Goal: Communication & Community: Answer question/provide support

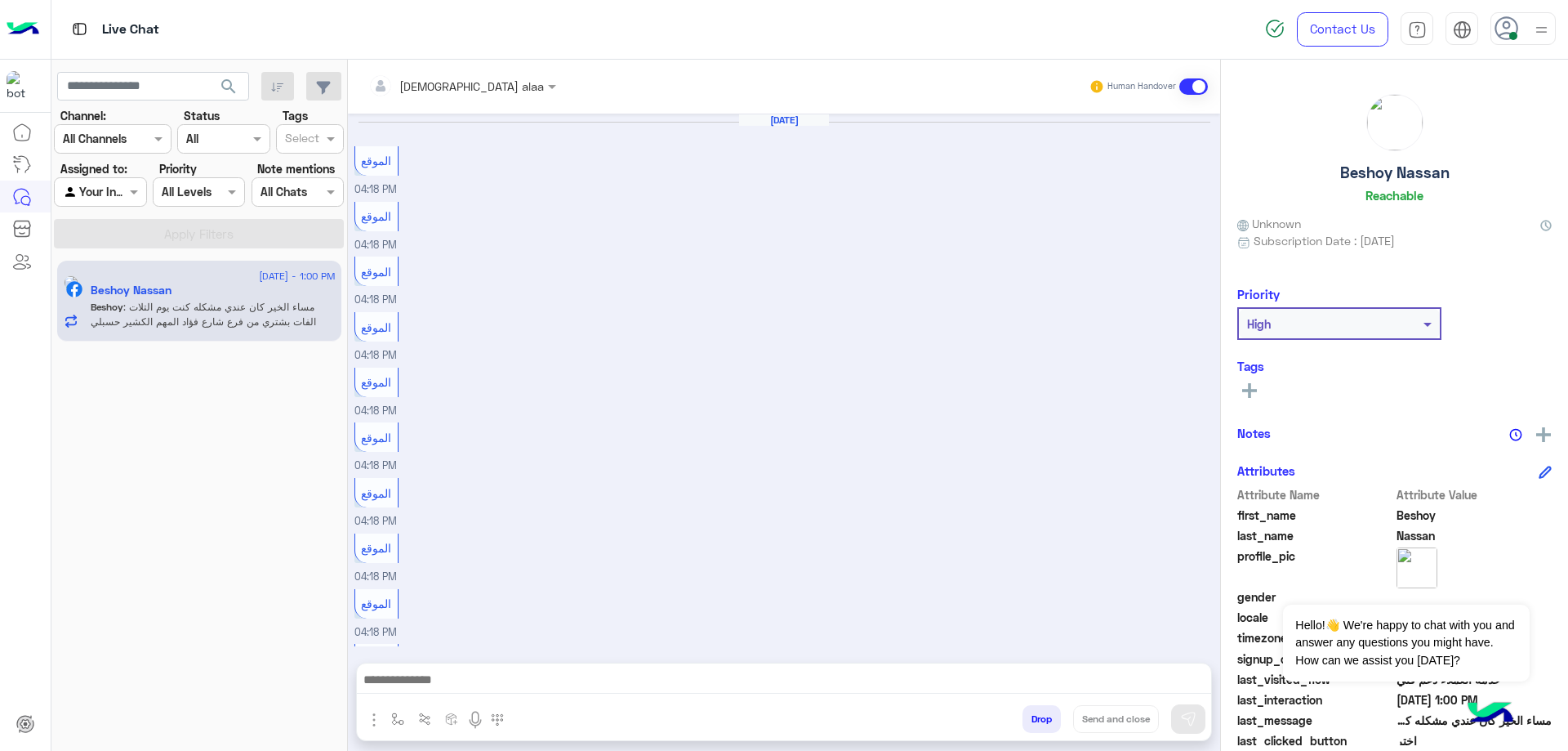
scroll to position [1023, 0]
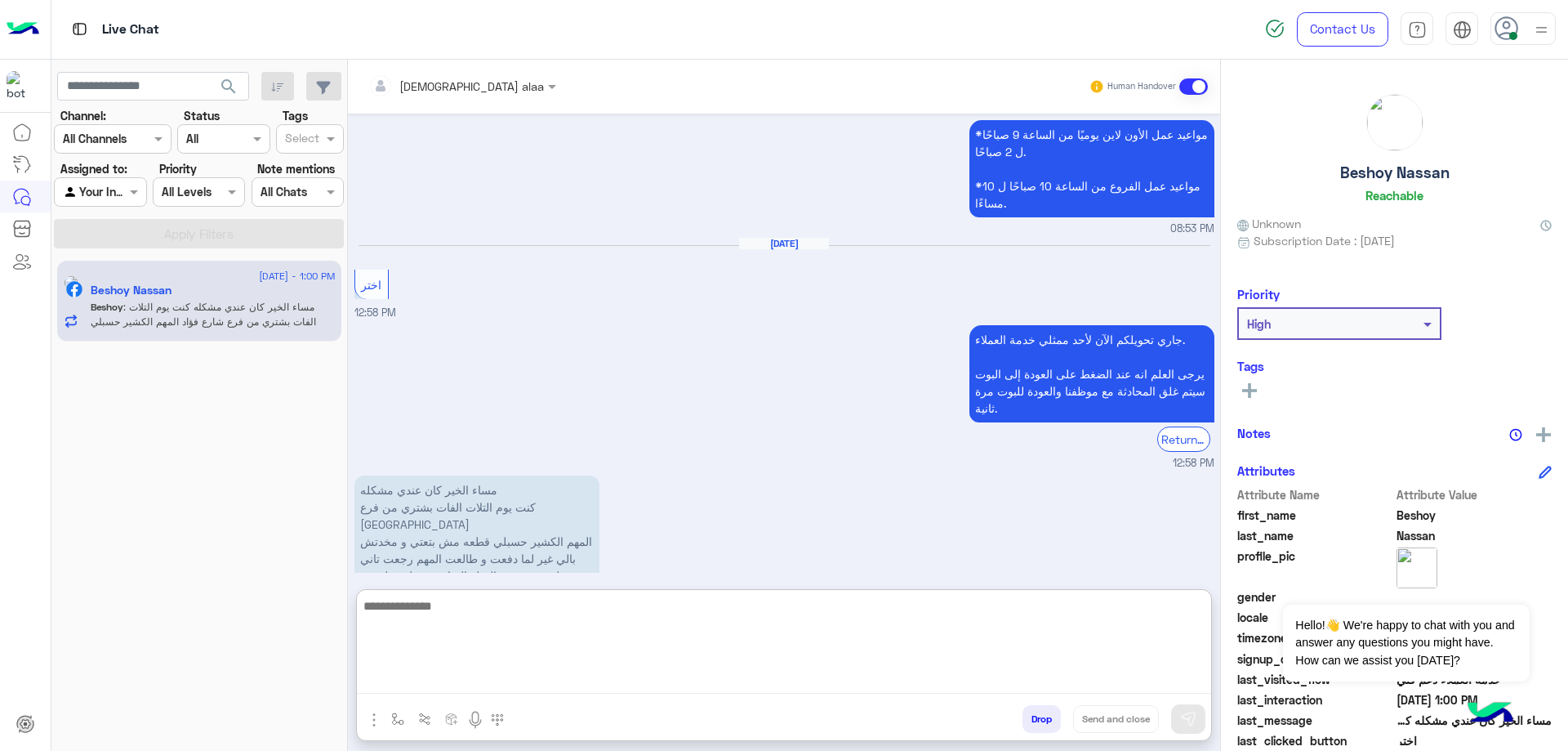
click at [649, 688] on textarea at bounding box center [783, 644] width 854 height 98
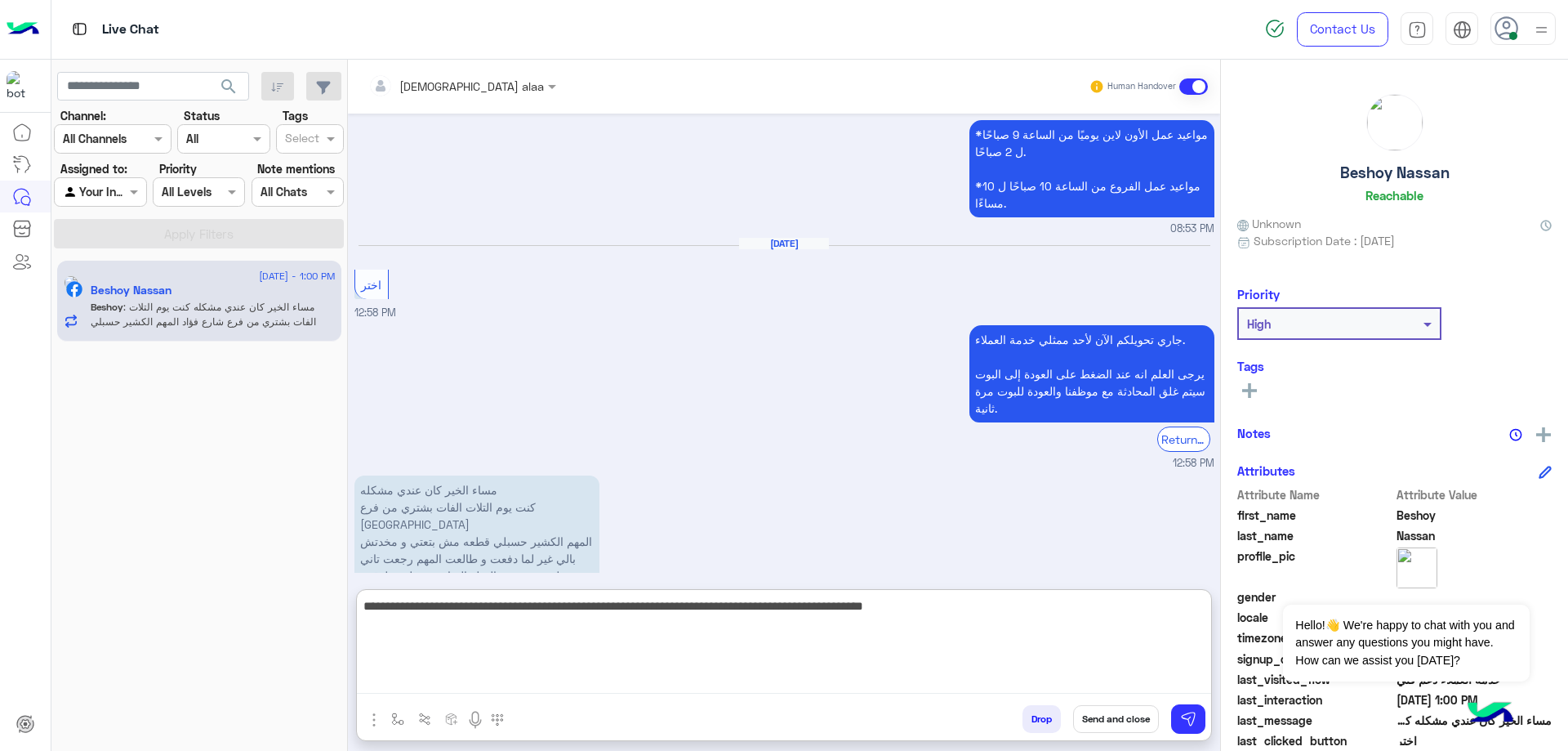
type textarea "**********"
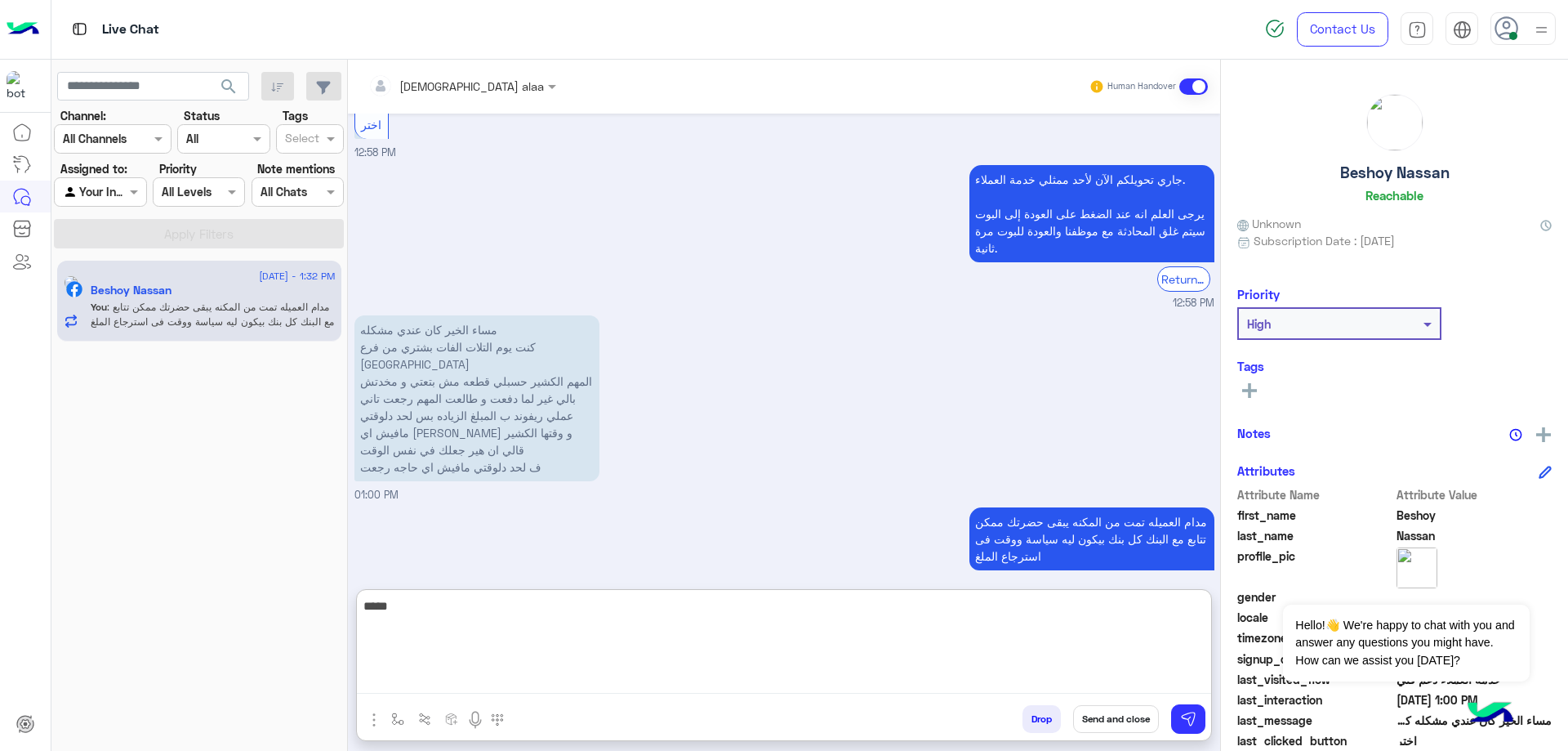
scroll to position [1212, 0]
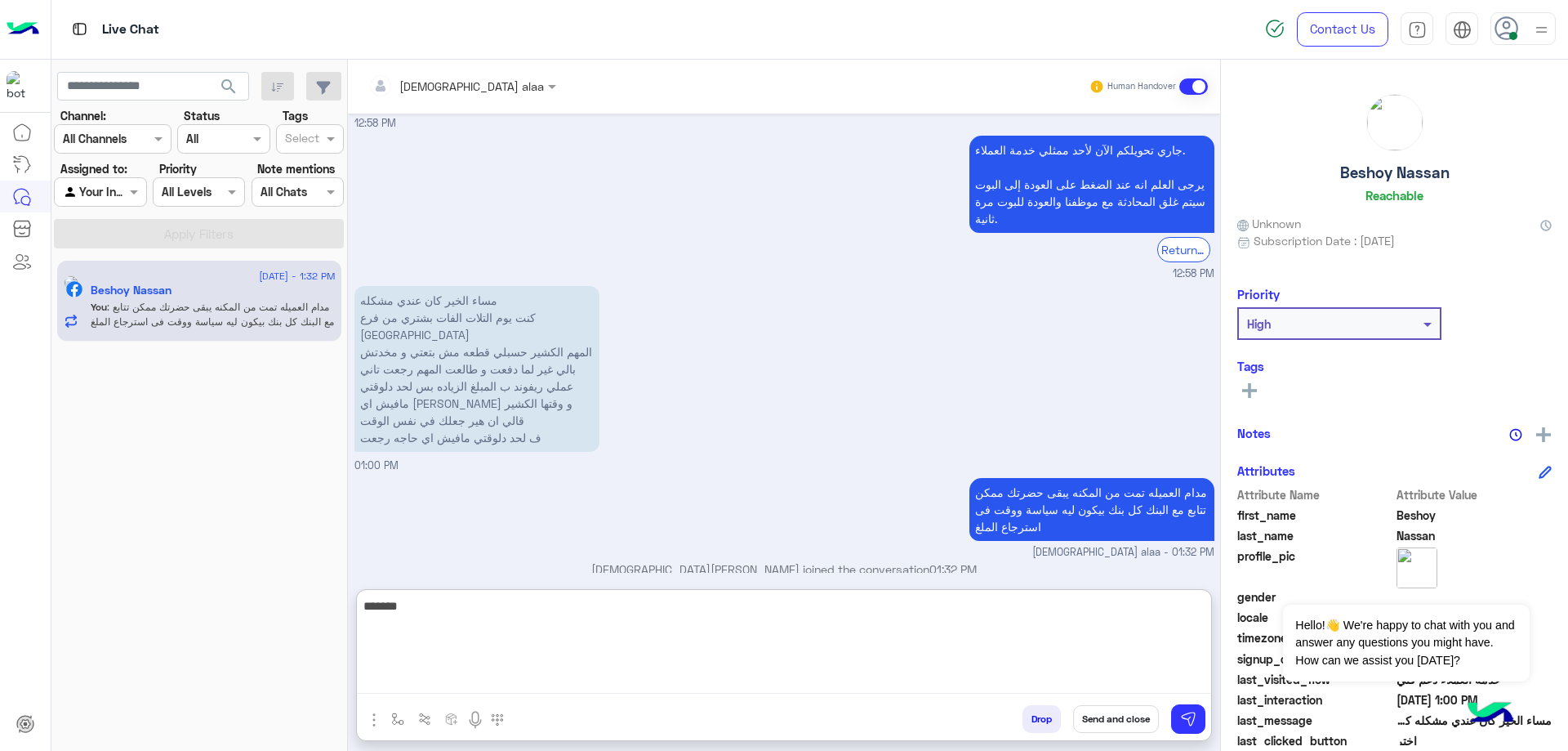
type textarea "******"
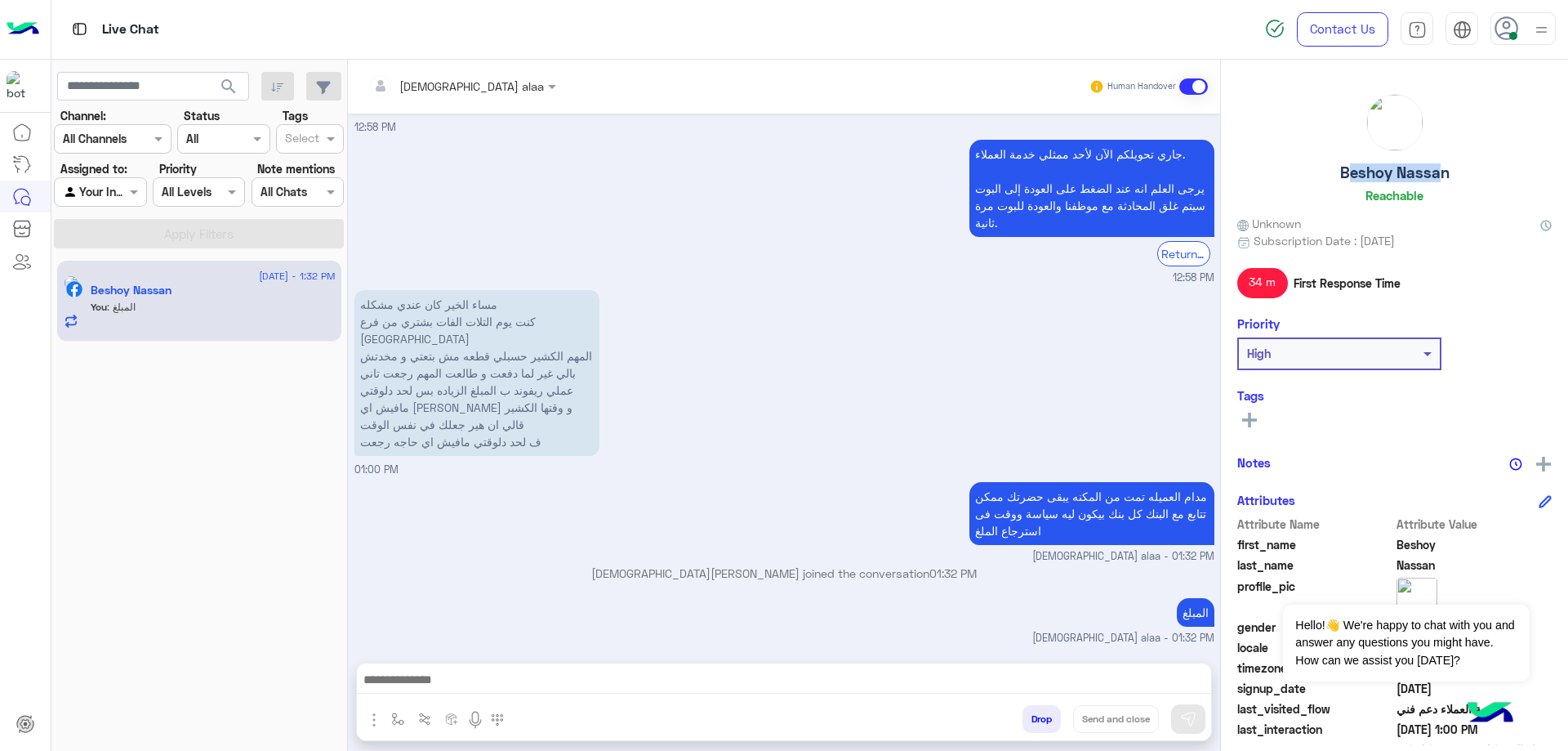
scroll to position [1191, 0]
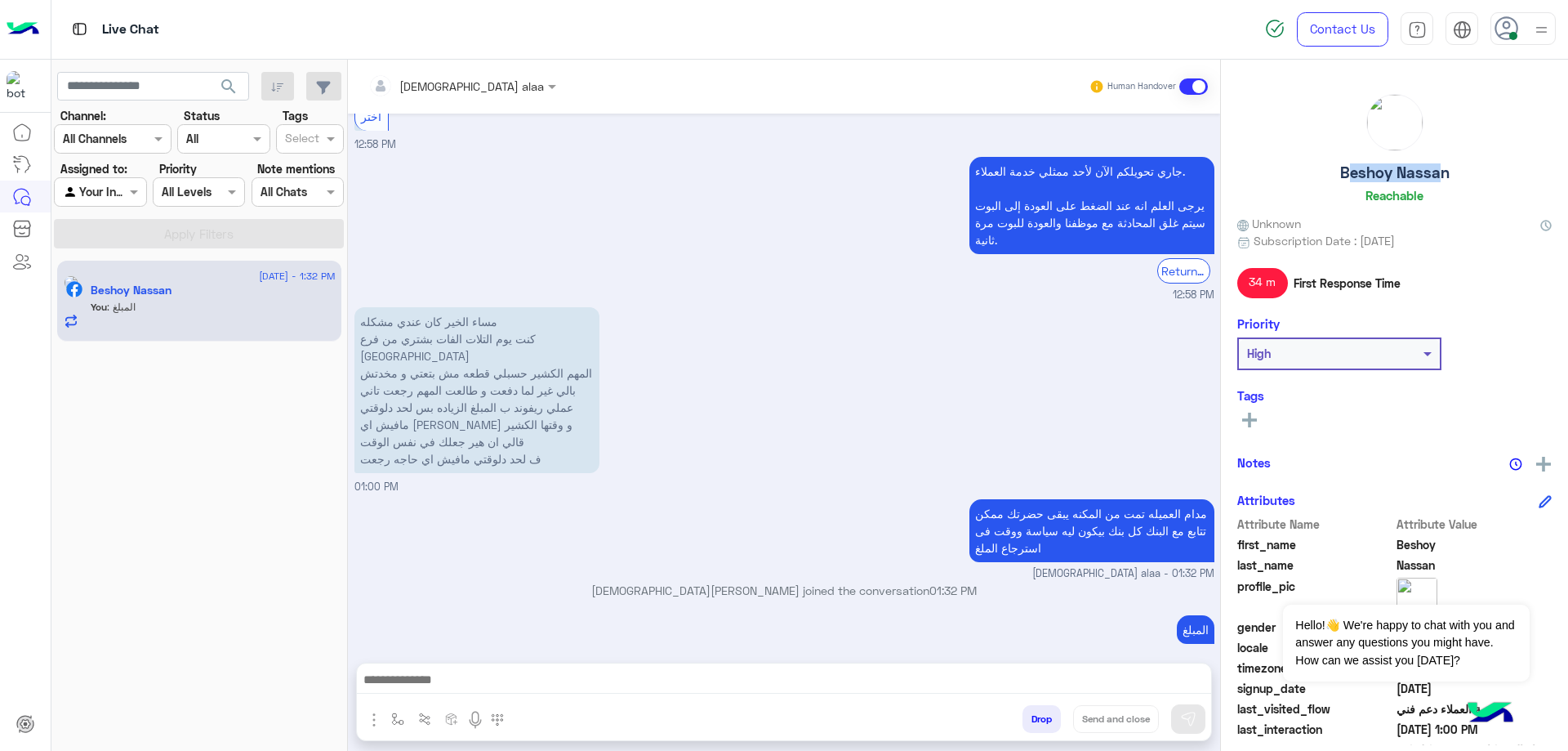
drag, startPoint x: 1320, startPoint y: 178, endPoint x: 1461, endPoint y: 181, distance: 141.0
click at [1461, 181] on div "Beshoy Nassan Reachable" at bounding box center [1394, 152] width 314 height 115
copy h5 "Beshoy Nassan"
click at [1030, 716] on button "Drop" at bounding box center [1041, 718] width 38 height 28
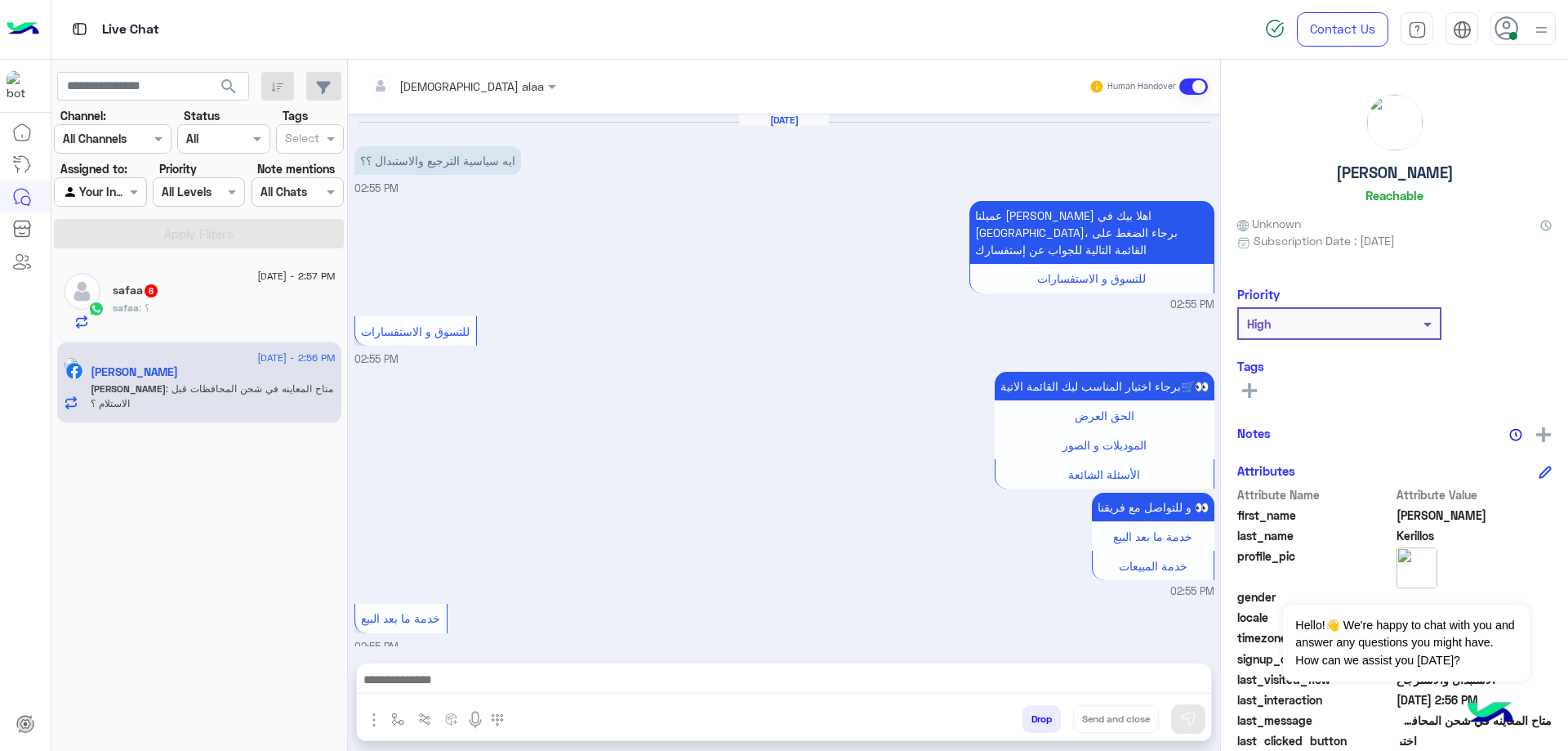
scroll to position [724, 0]
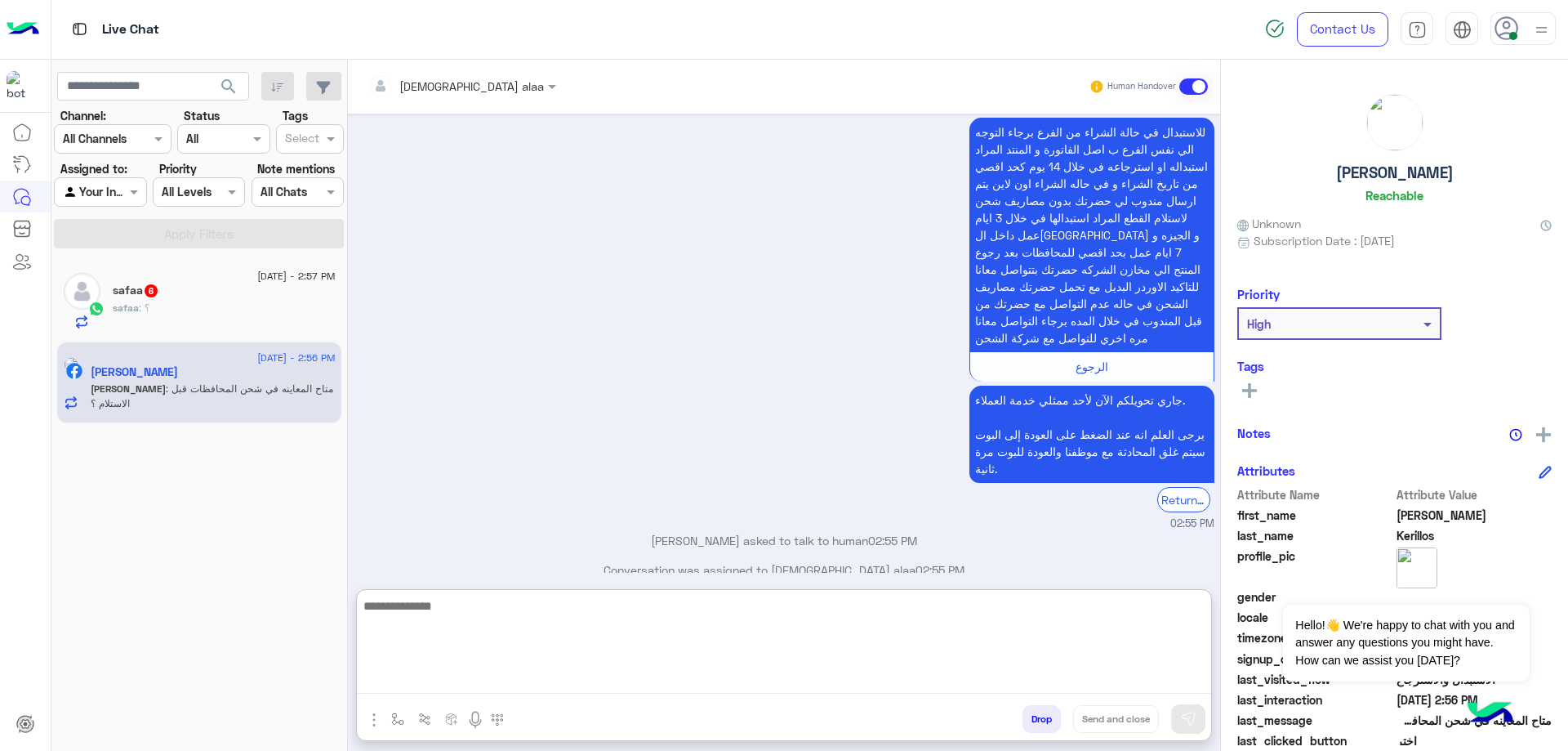
click at [660, 680] on textarea at bounding box center [783, 644] width 854 height 98
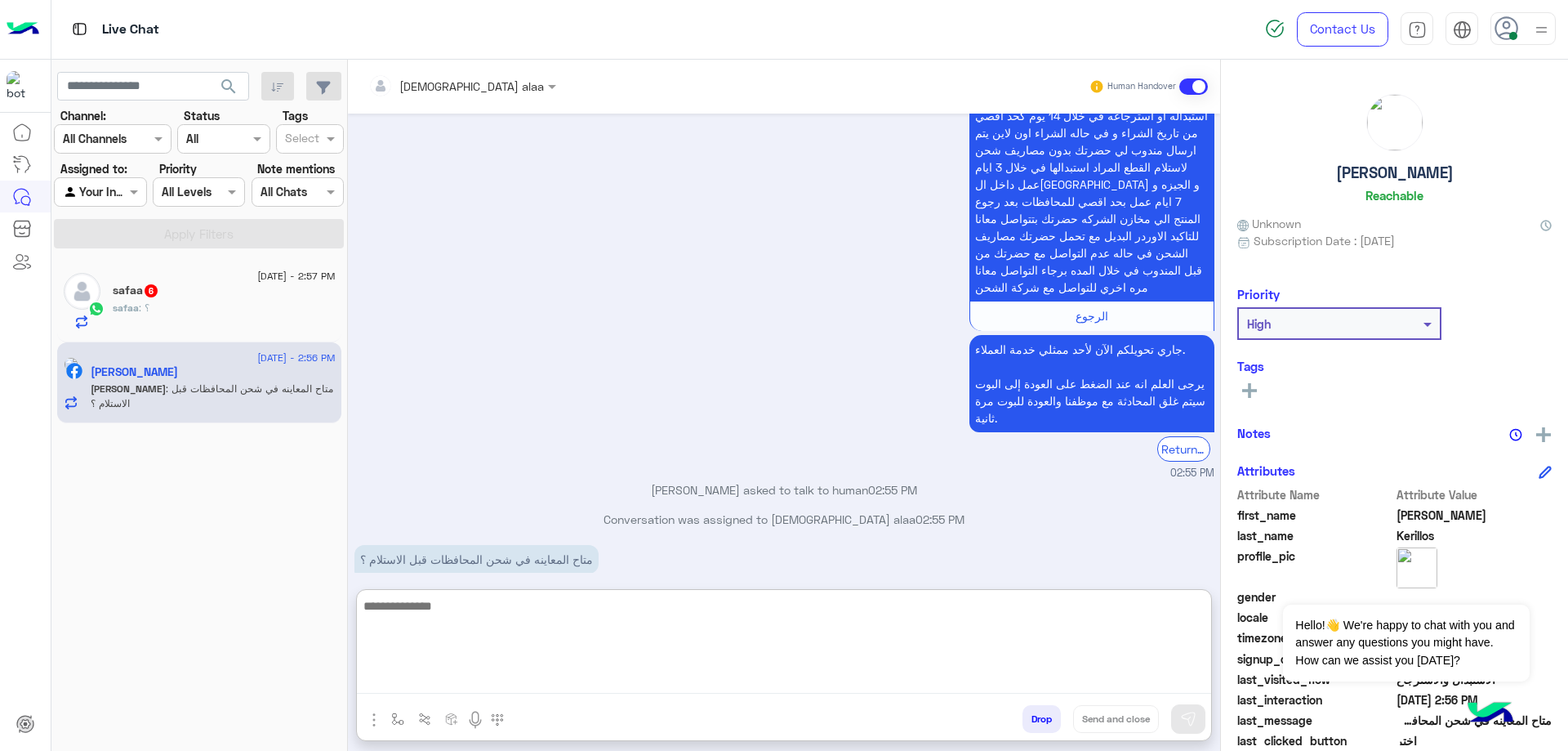
scroll to position [797, 0]
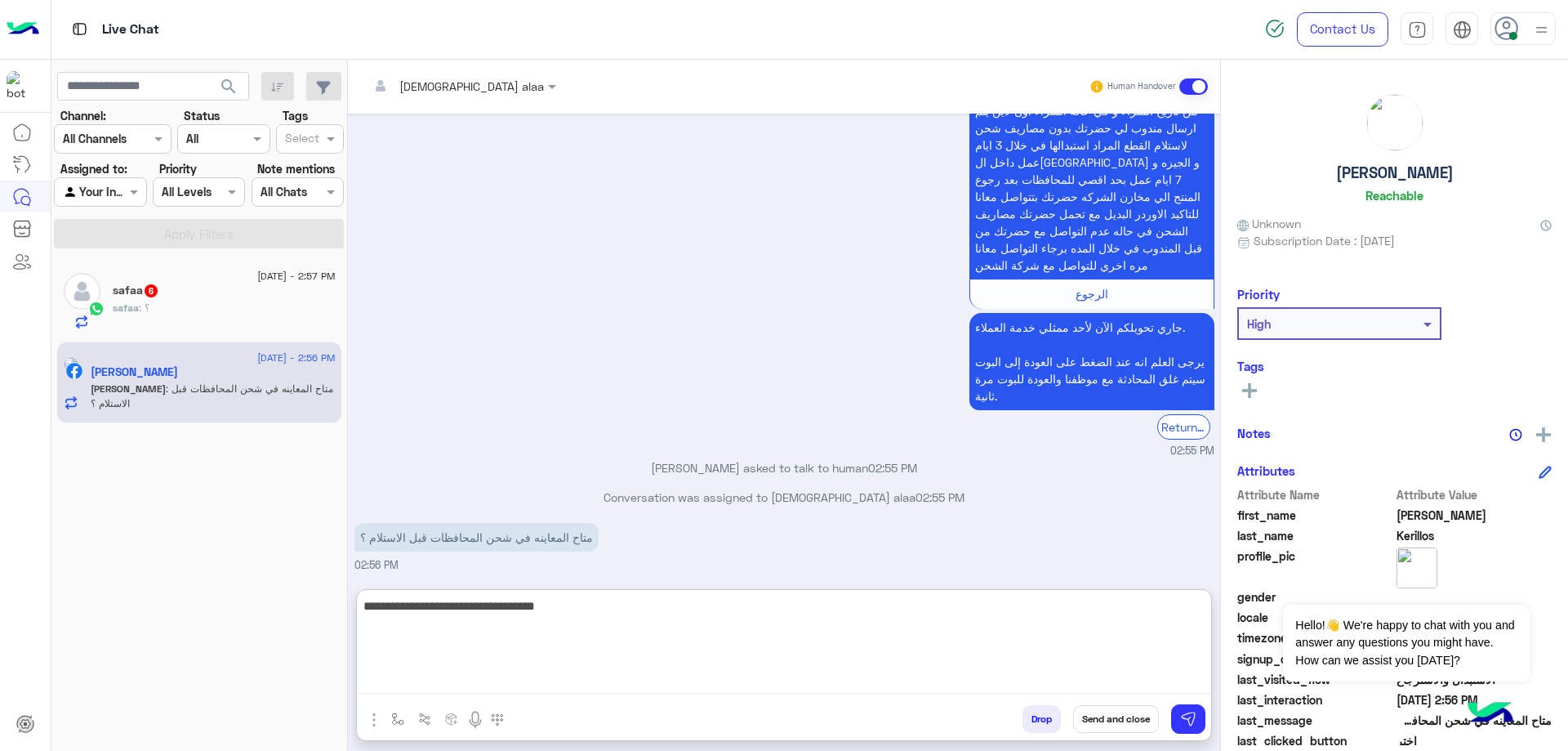
type textarea "**********"
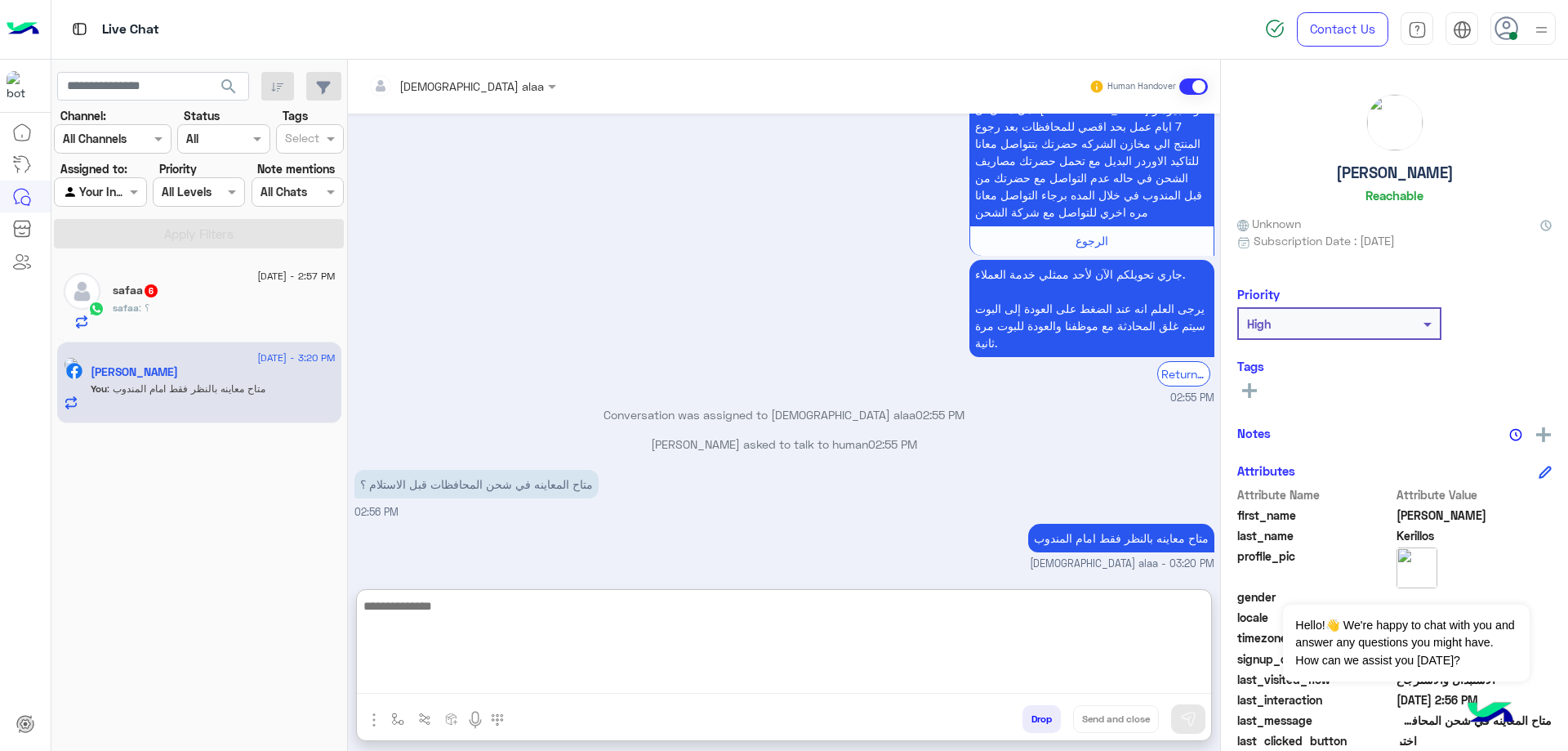
scroll to position [879, 0]
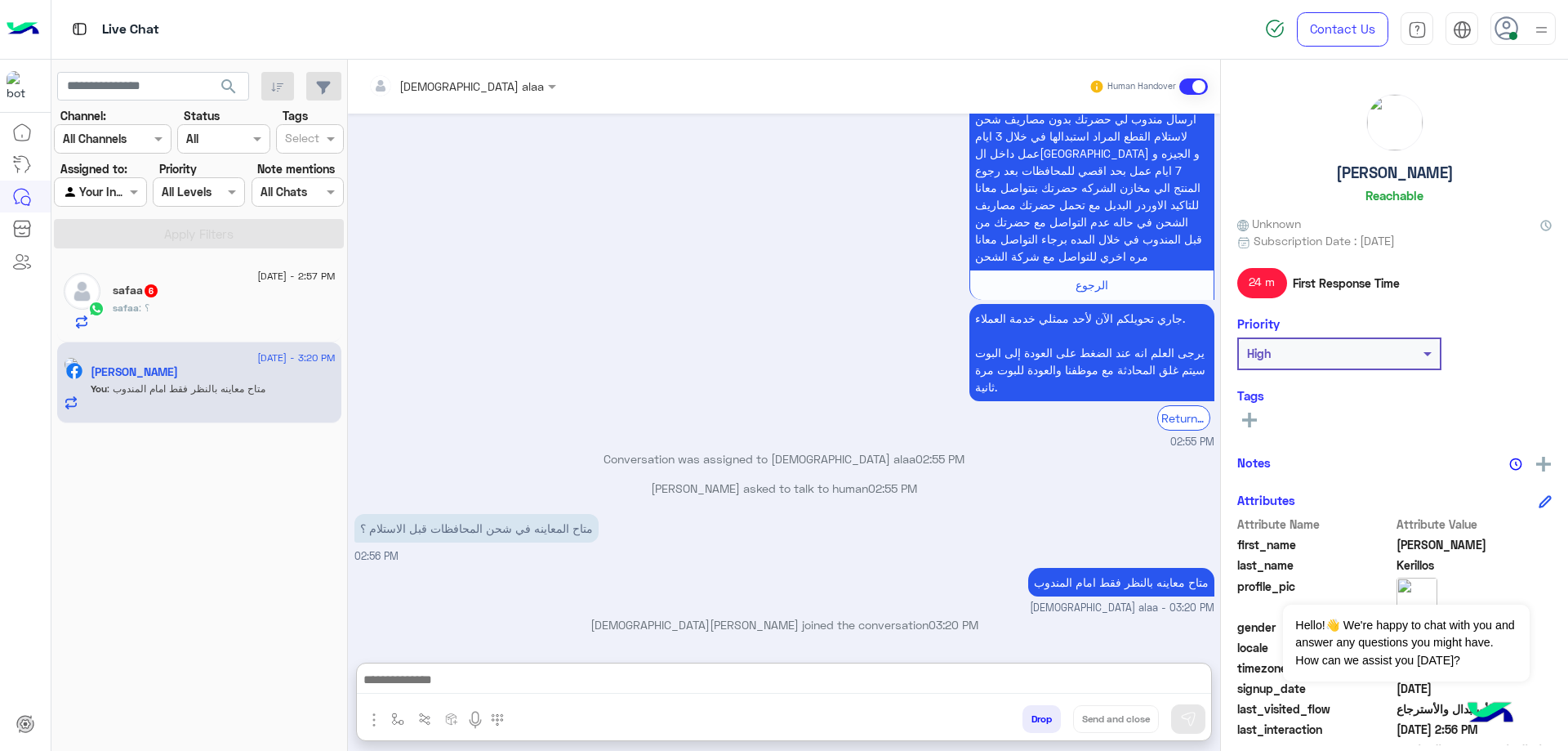
click at [171, 305] on div "safaa : ؟" at bounding box center [224, 315] width 223 height 28
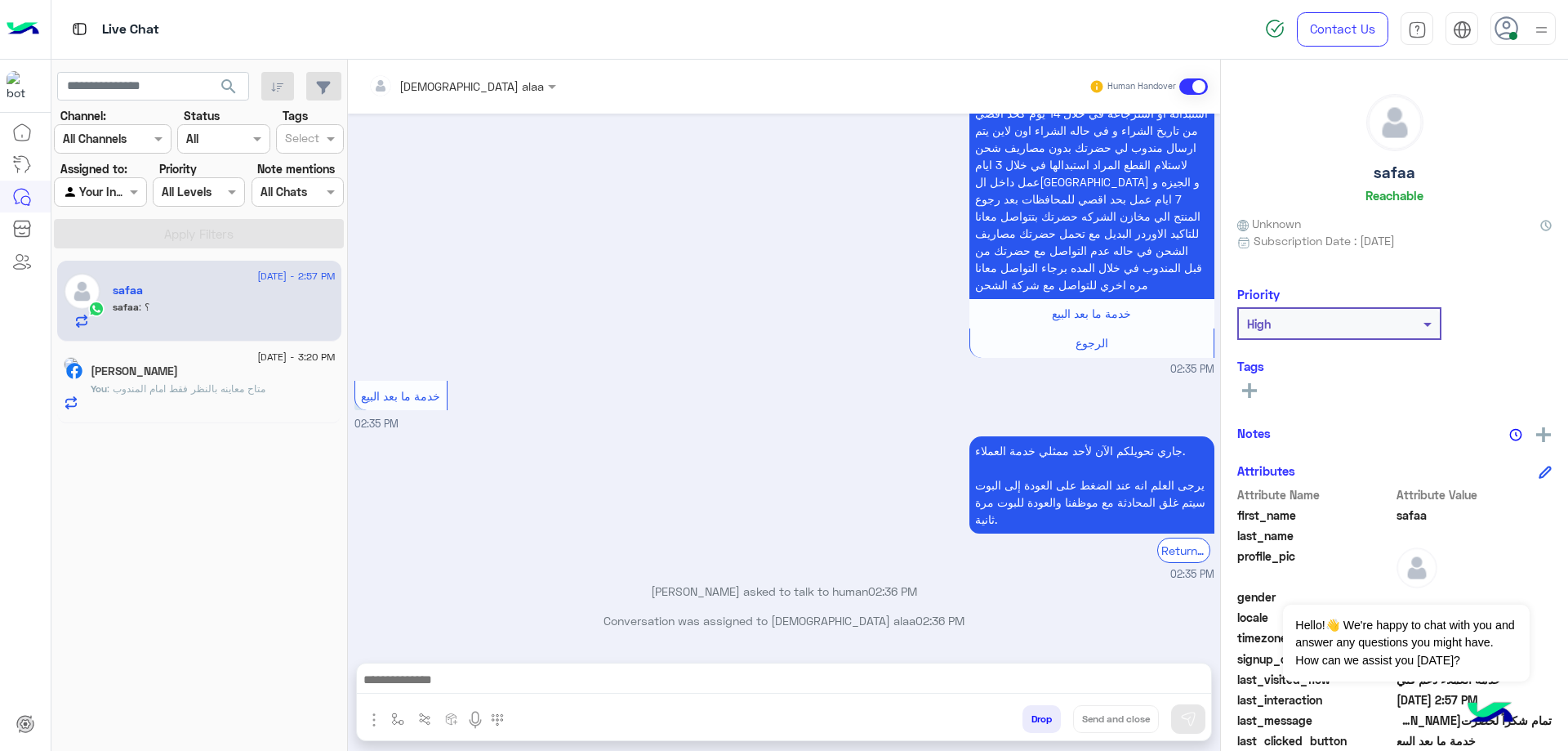
scroll to position [1233, 0]
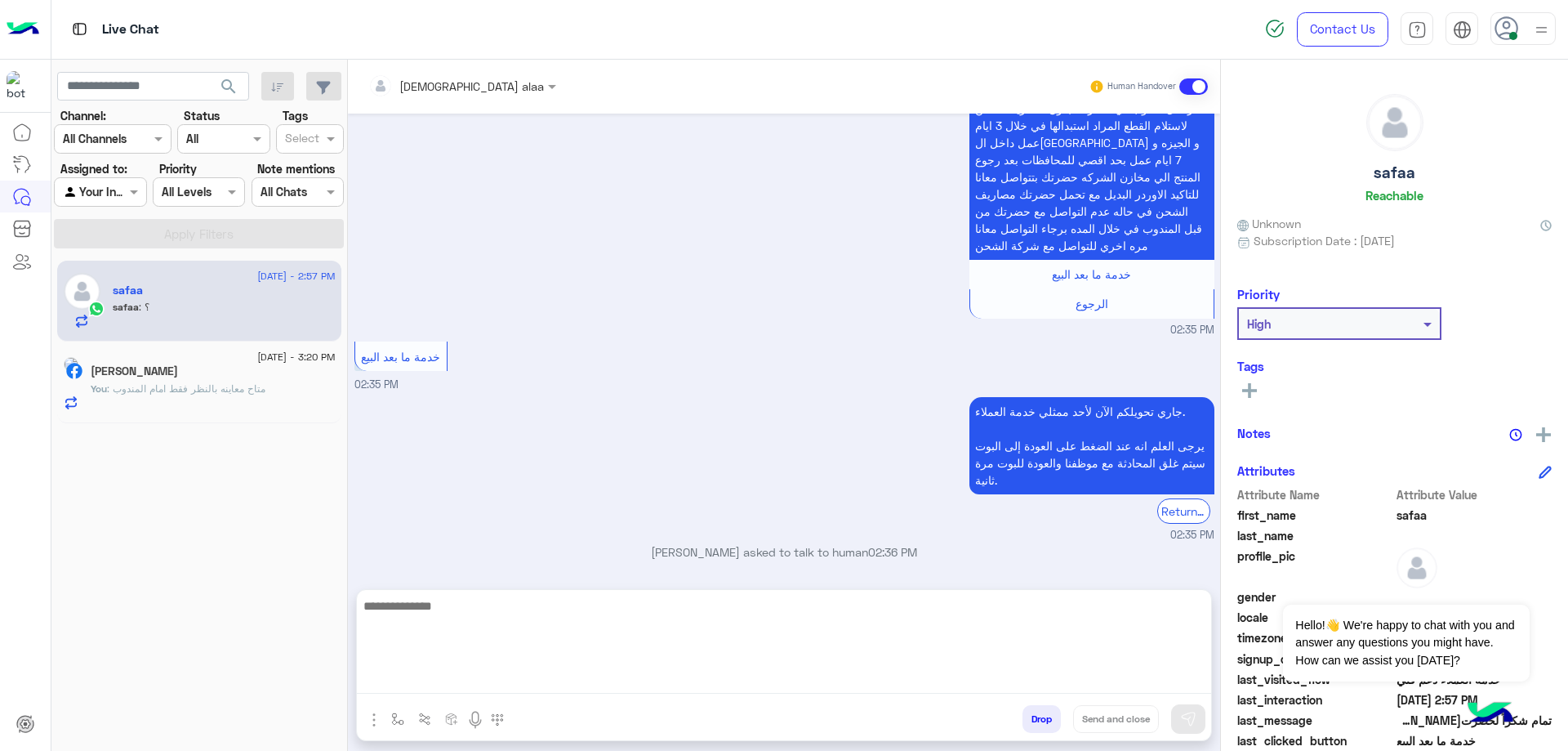
click at [646, 688] on textarea at bounding box center [783, 644] width 854 height 98
type textarea "**********"
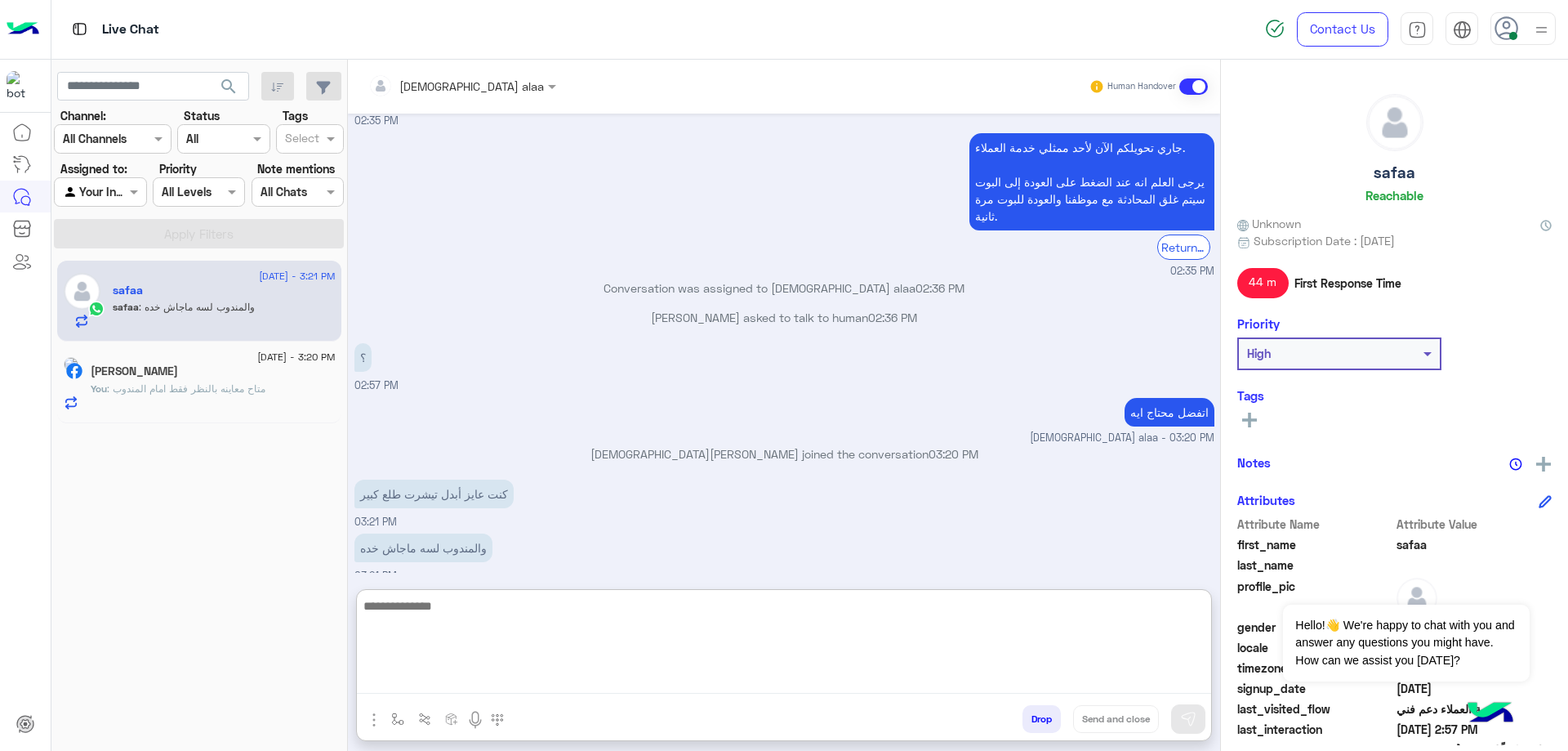
scroll to position [1551, 0]
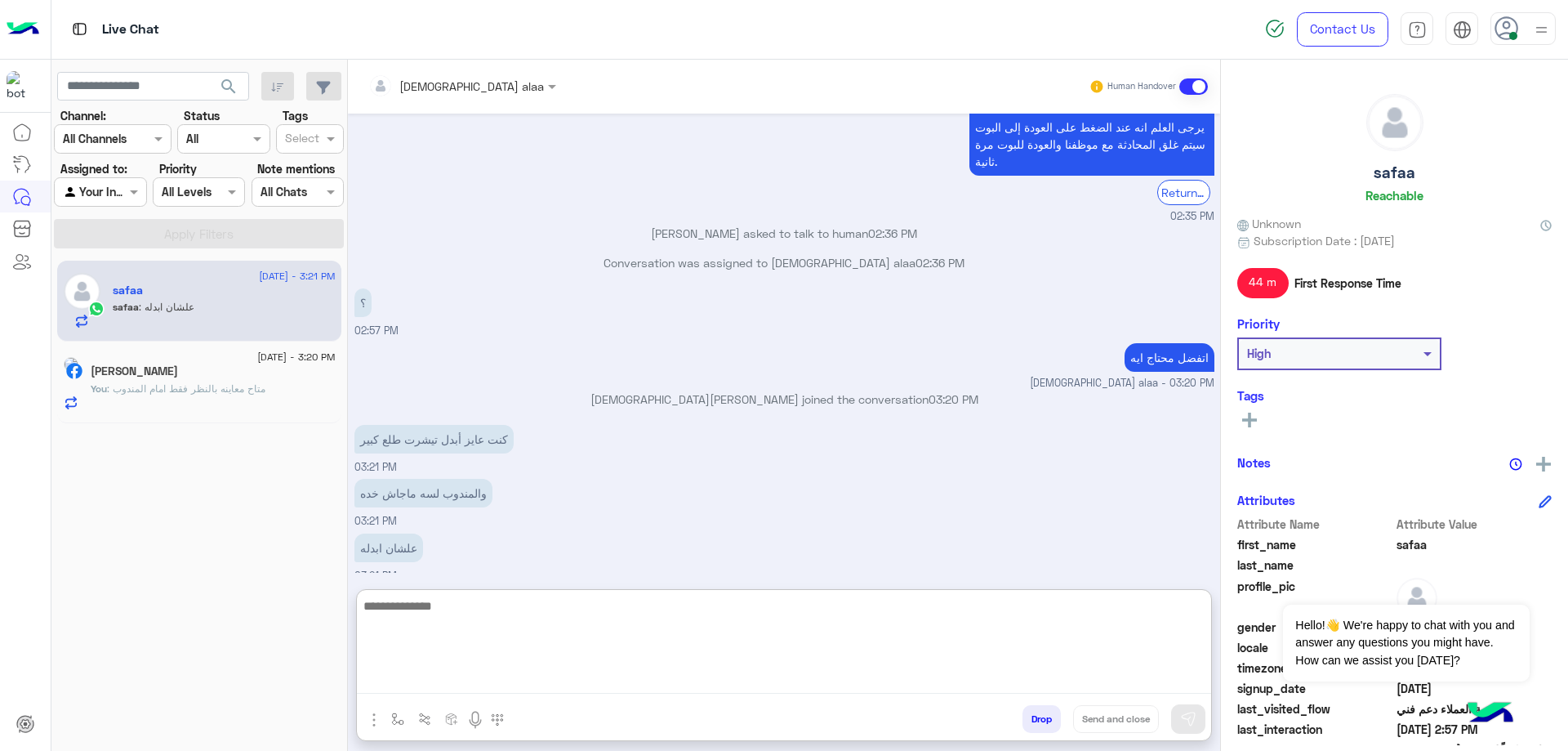
click at [607, 613] on textarea at bounding box center [783, 644] width 854 height 98
type textarea "**********"
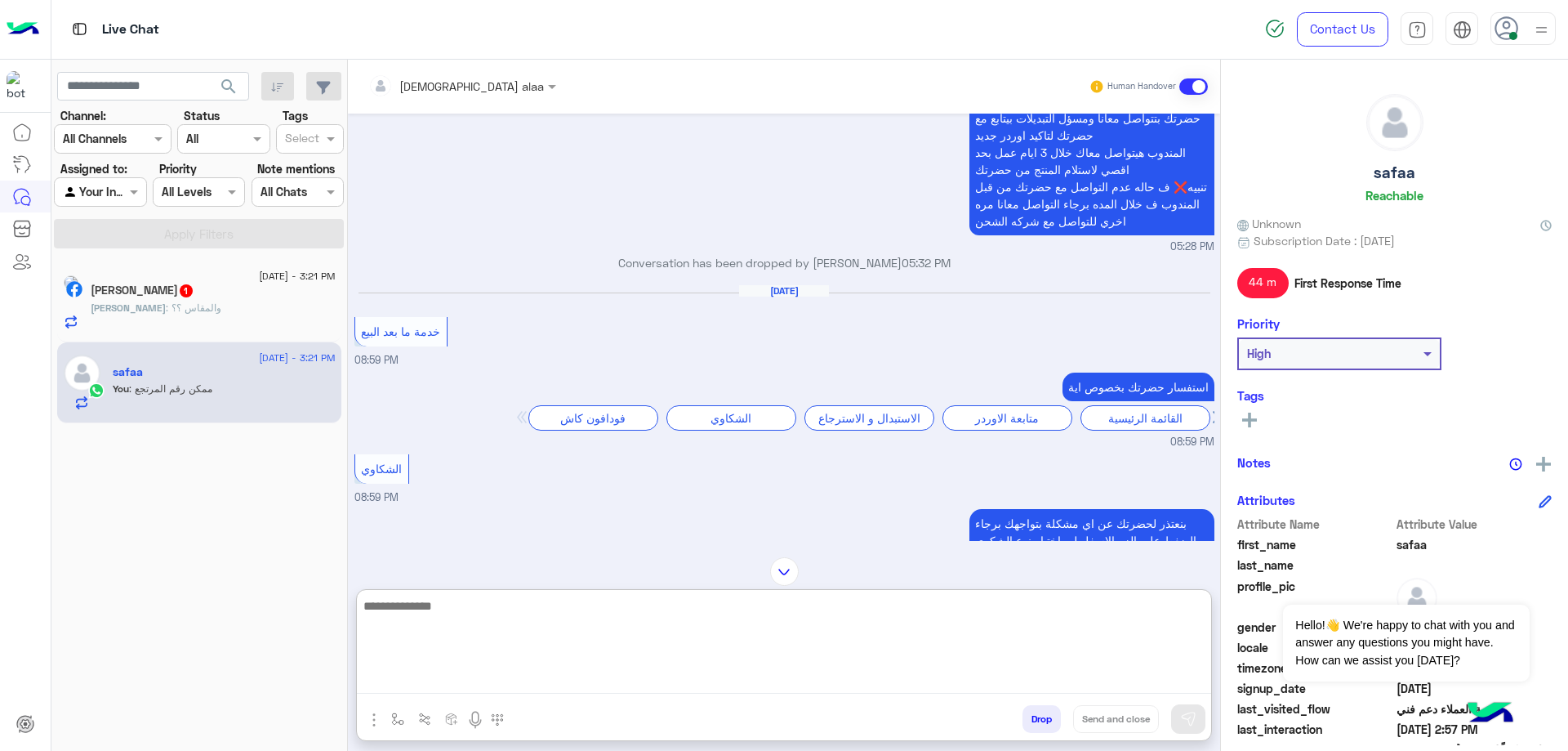
scroll to position [1308, 0]
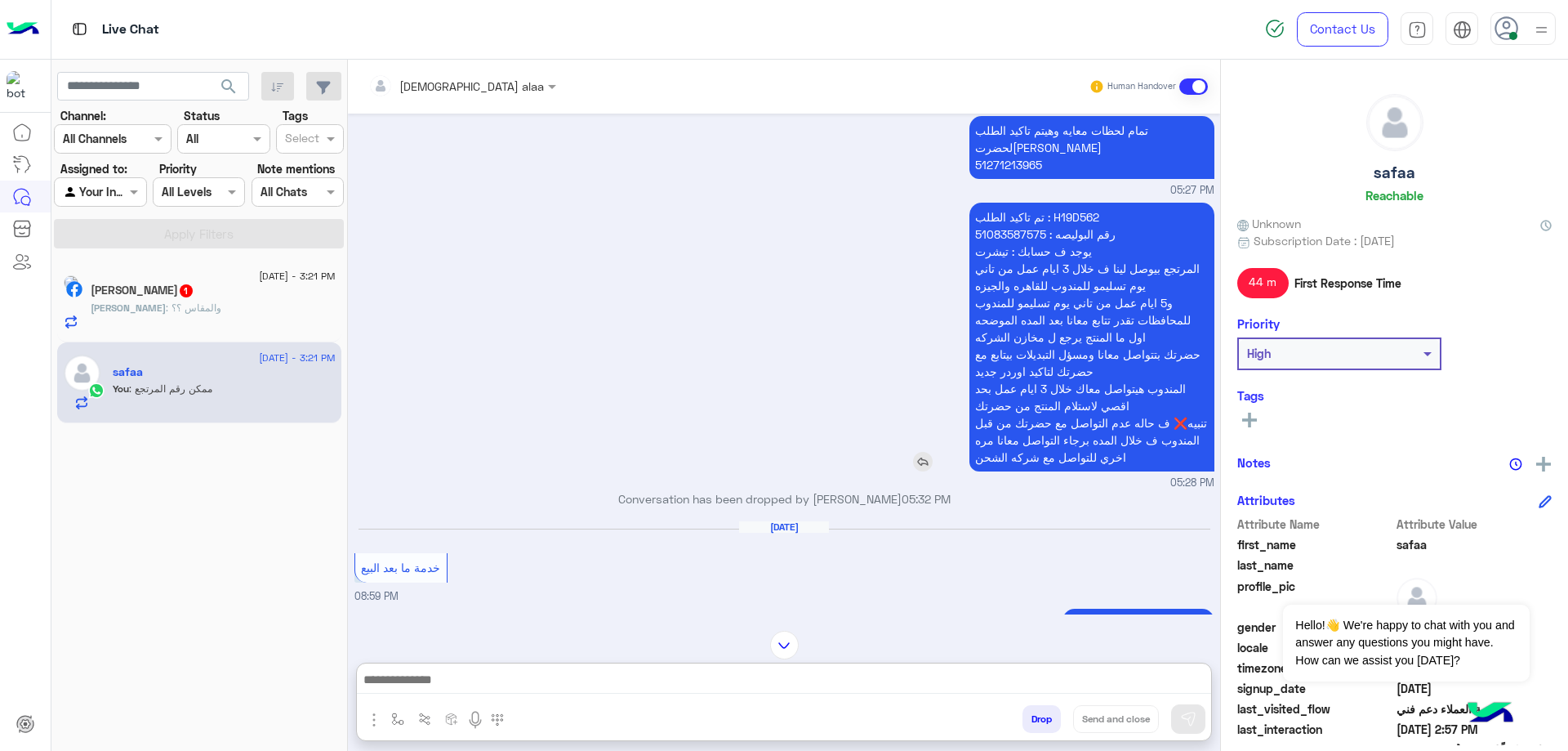
click at [1063, 203] on p "تم تاكيد الطلب : H19D562 رقم البوليصه : 51083587575 يوجد ف حسابك : تيشرت المرتج…" at bounding box center [1091, 337] width 245 height 268
copy p "H19D562"
click at [662, 666] on div at bounding box center [783, 683] width 854 height 41
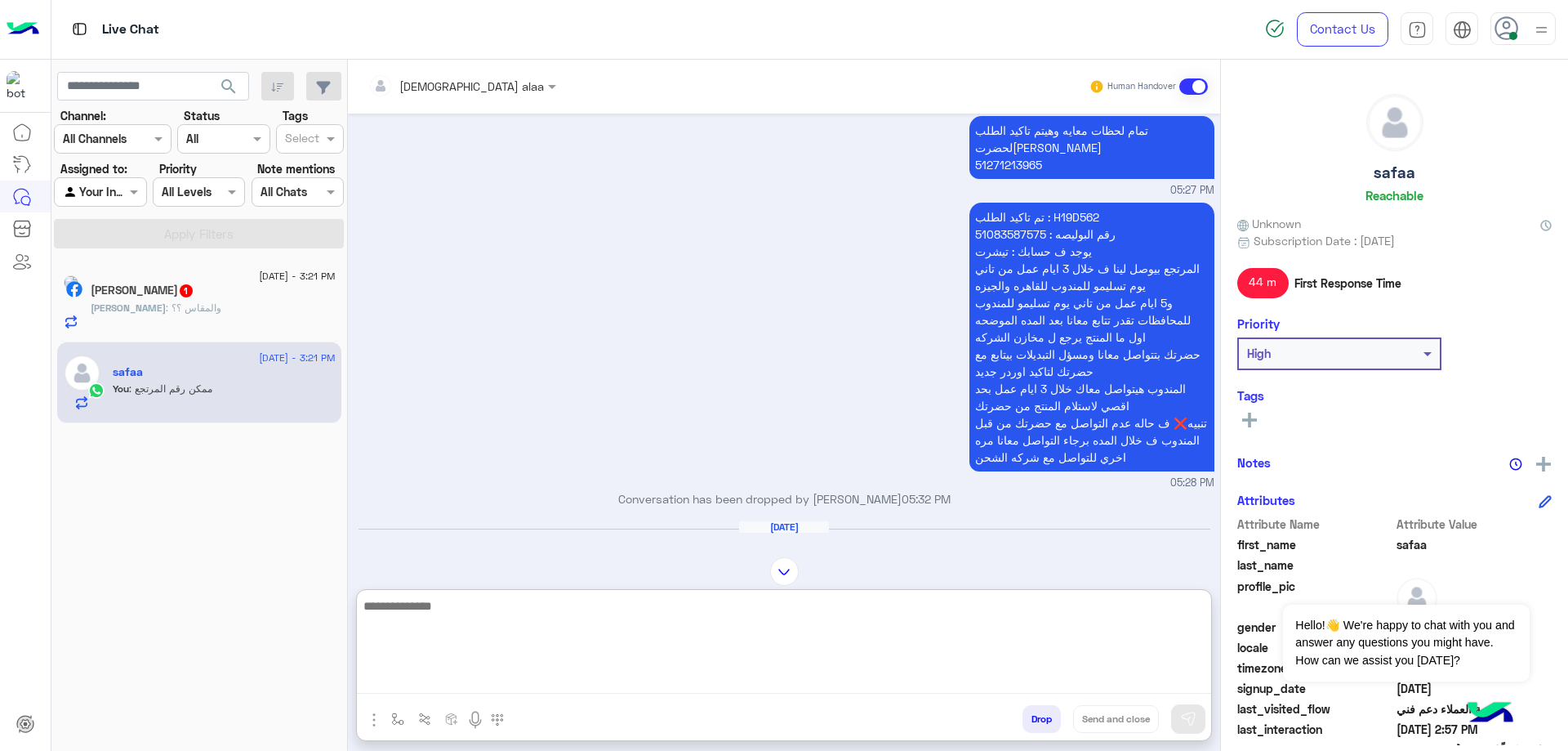
click at [661, 674] on textarea at bounding box center [783, 644] width 854 height 98
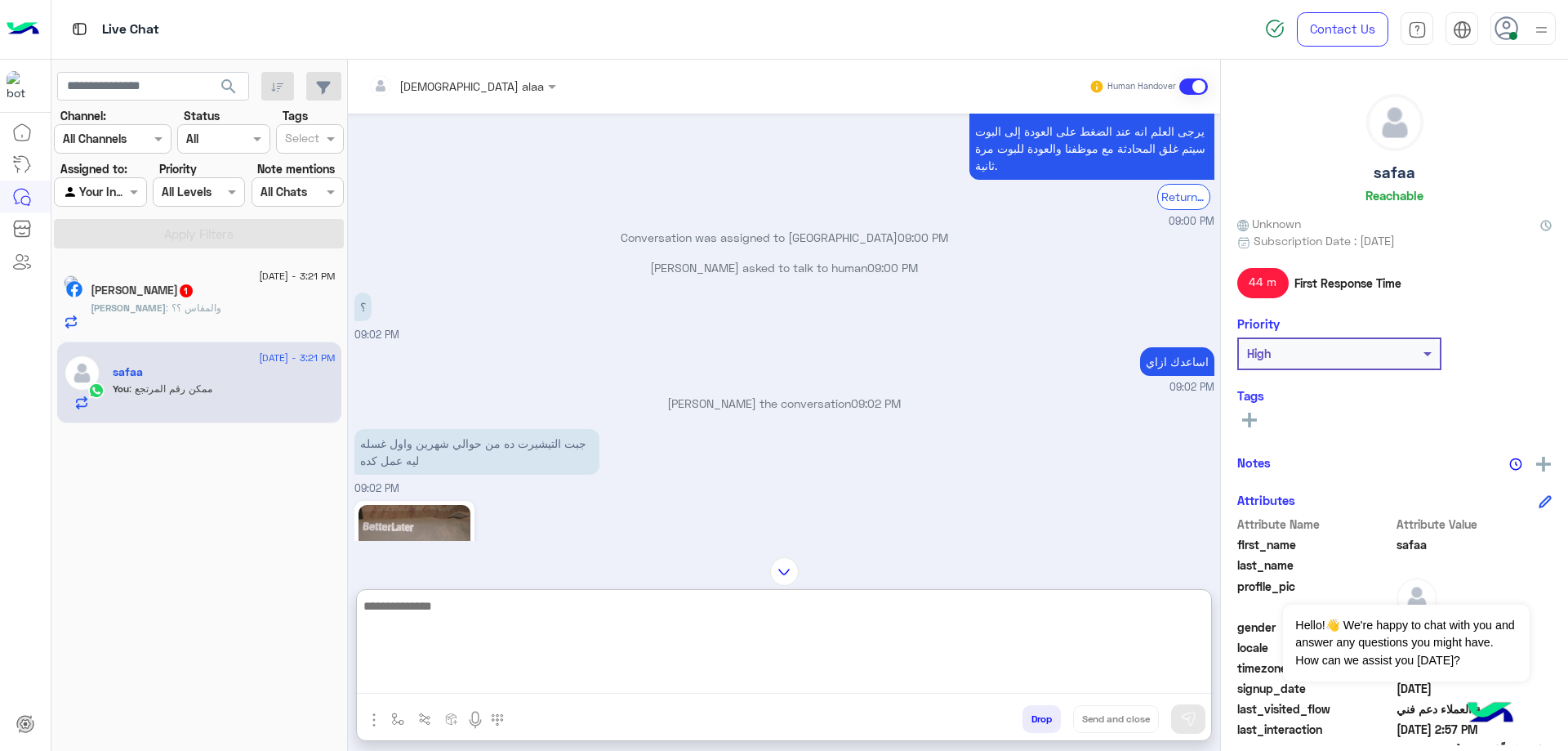
click at [619, 632] on textarea at bounding box center [783, 644] width 854 height 98
paste textarea "*****"
type textarea "*"
type textarea "**********"
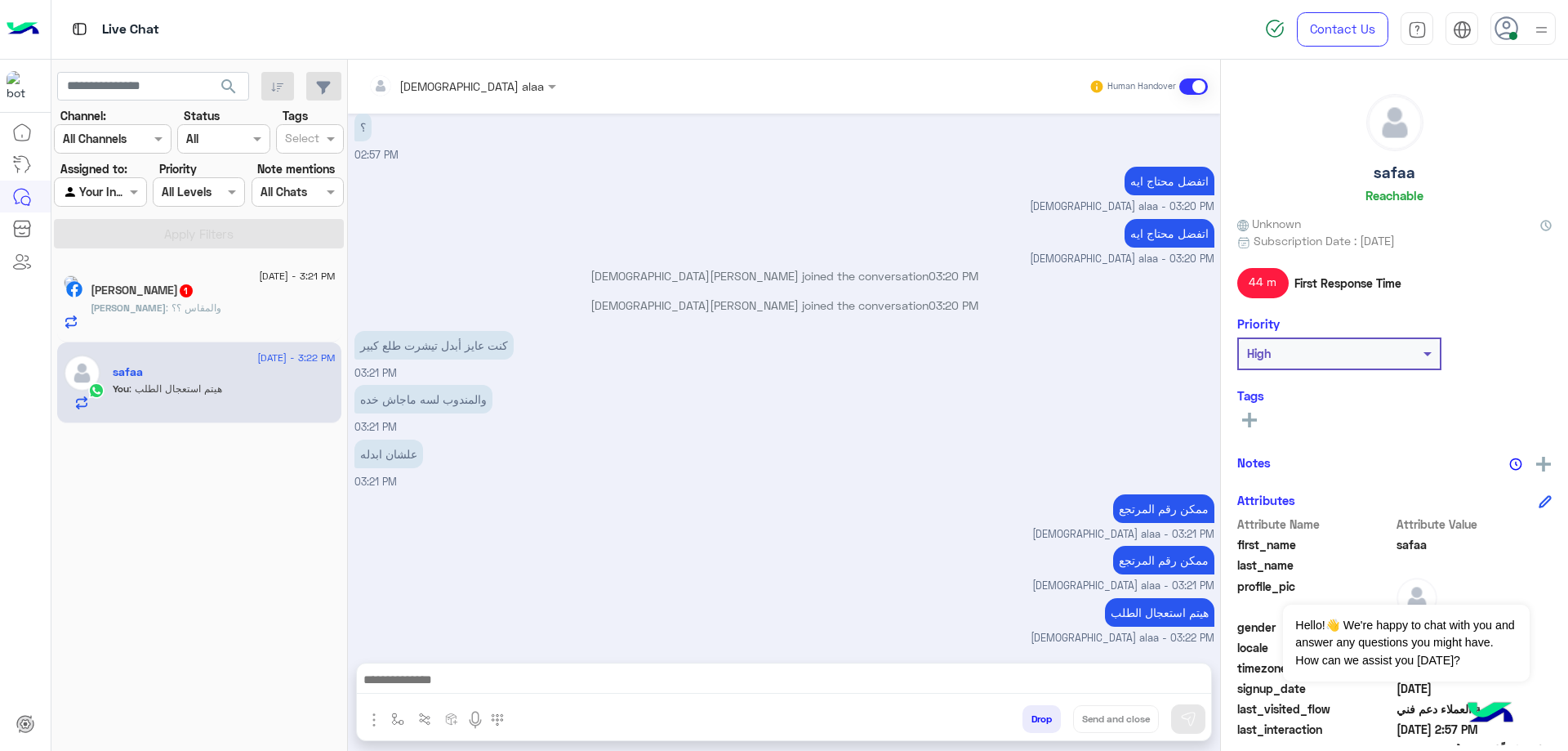
scroll to position [6081, 0]
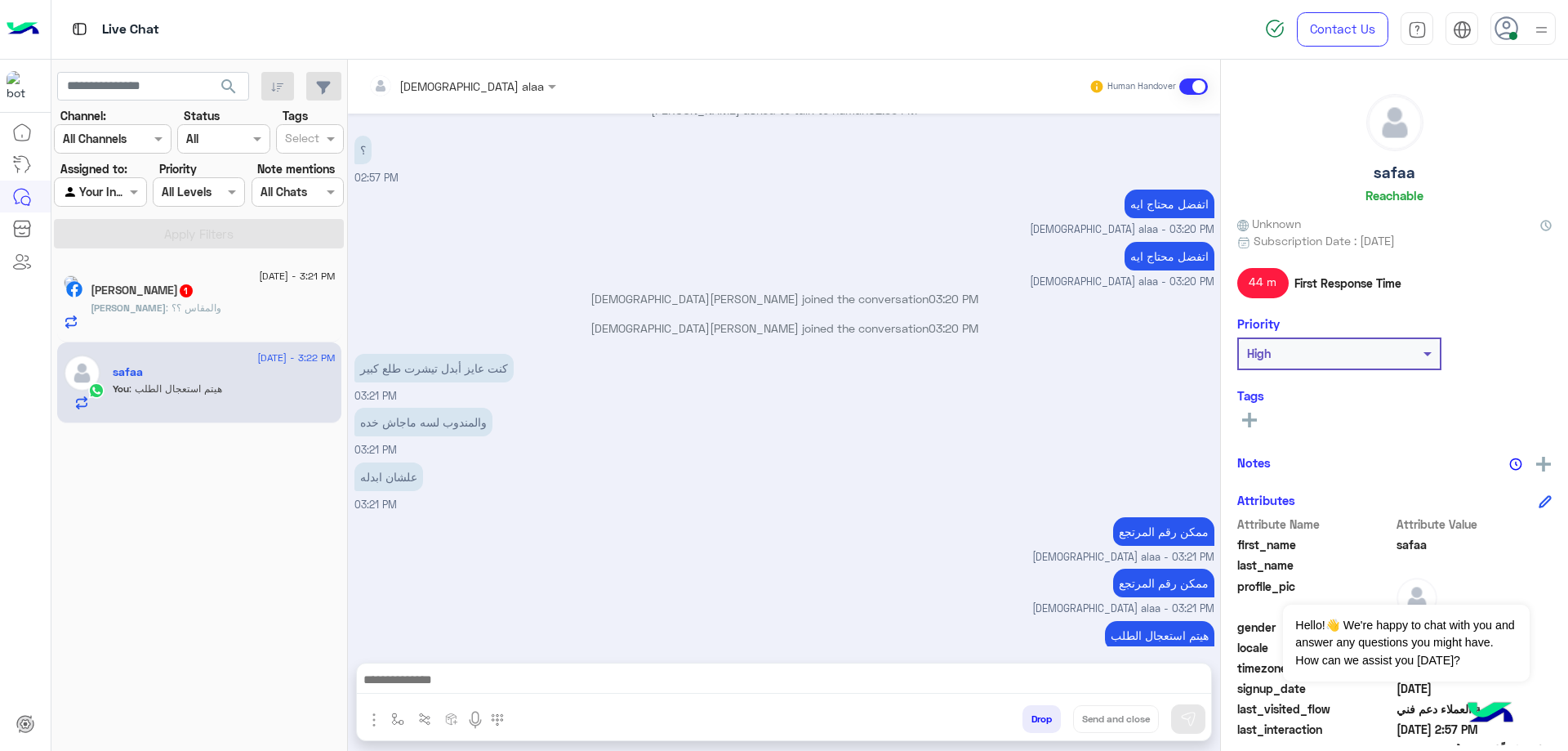
drag, startPoint x: 1364, startPoint y: 174, endPoint x: 1428, endPoint y: 165, distance: 64.6
click at [1428, 165] on div "safaa Reachable" at bounding box center [1394, 152] width 314 height 115
click at [1407, 172] on h5 "safaa" at bounding box center [1394, 173] width 42 height 19
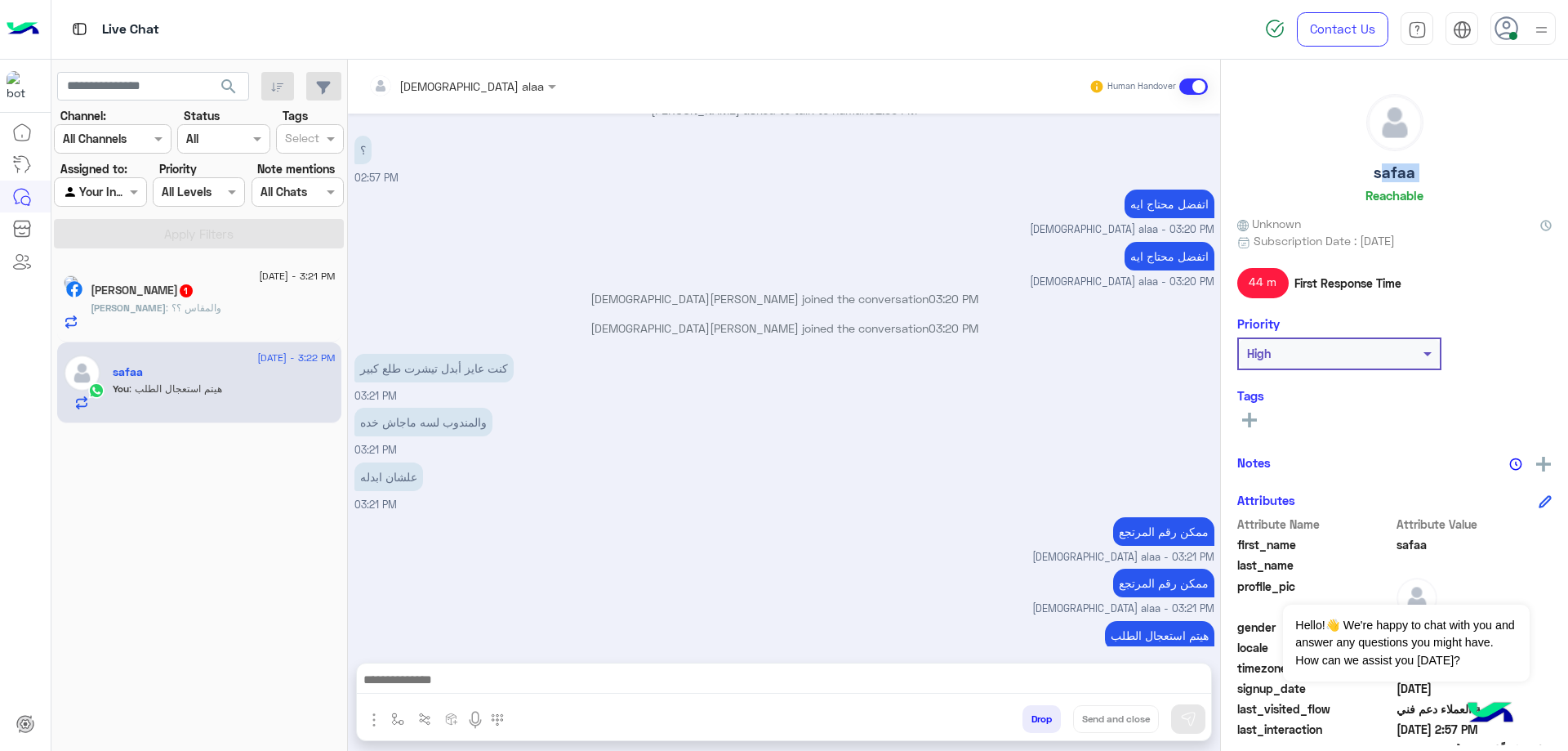
copy h5 "safaa"
click at [227, 320] on div "[PERSON_NAME] : والمقاس ؟؟" at bounding box center [213, 315] width 245 height 28
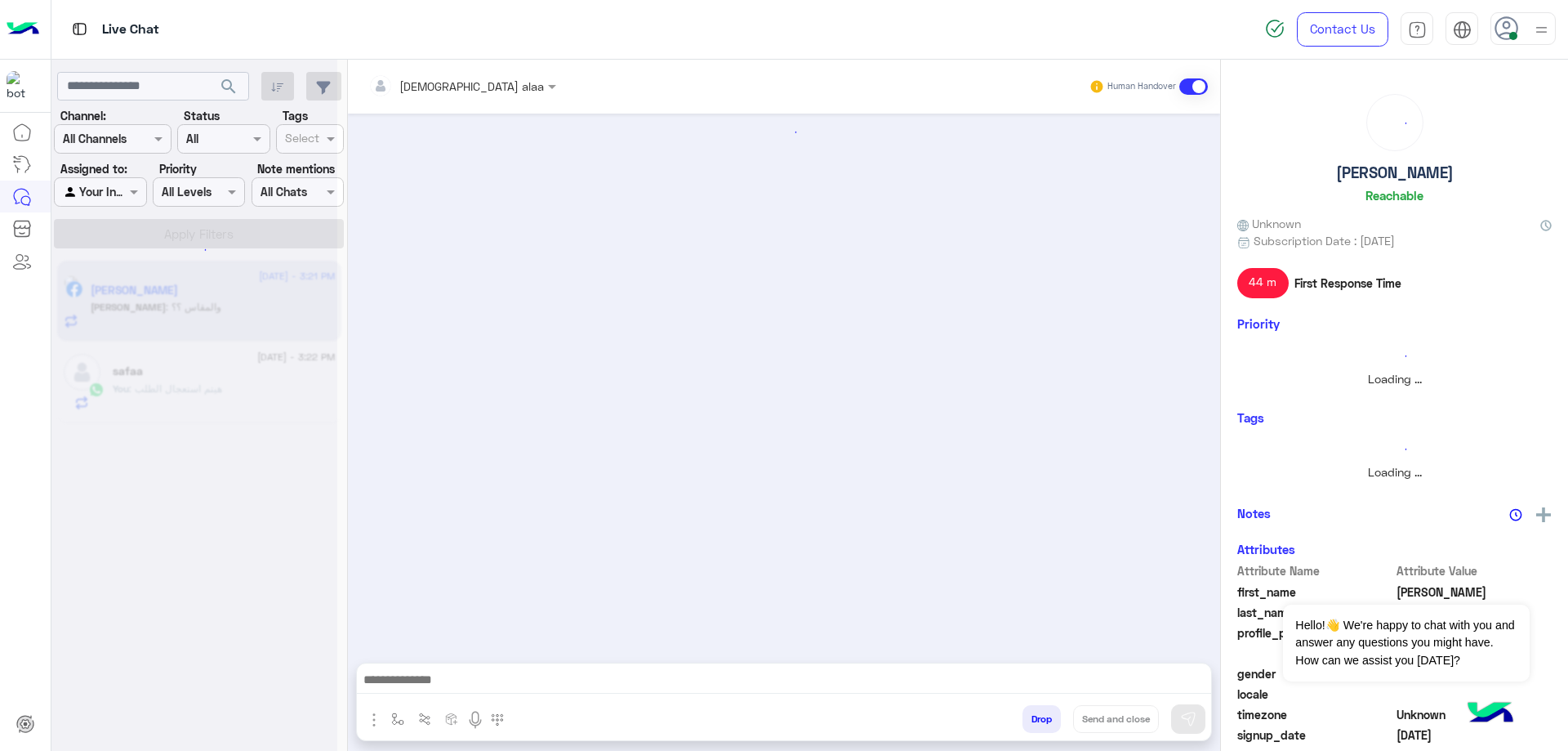
scroll to position [861, 0]
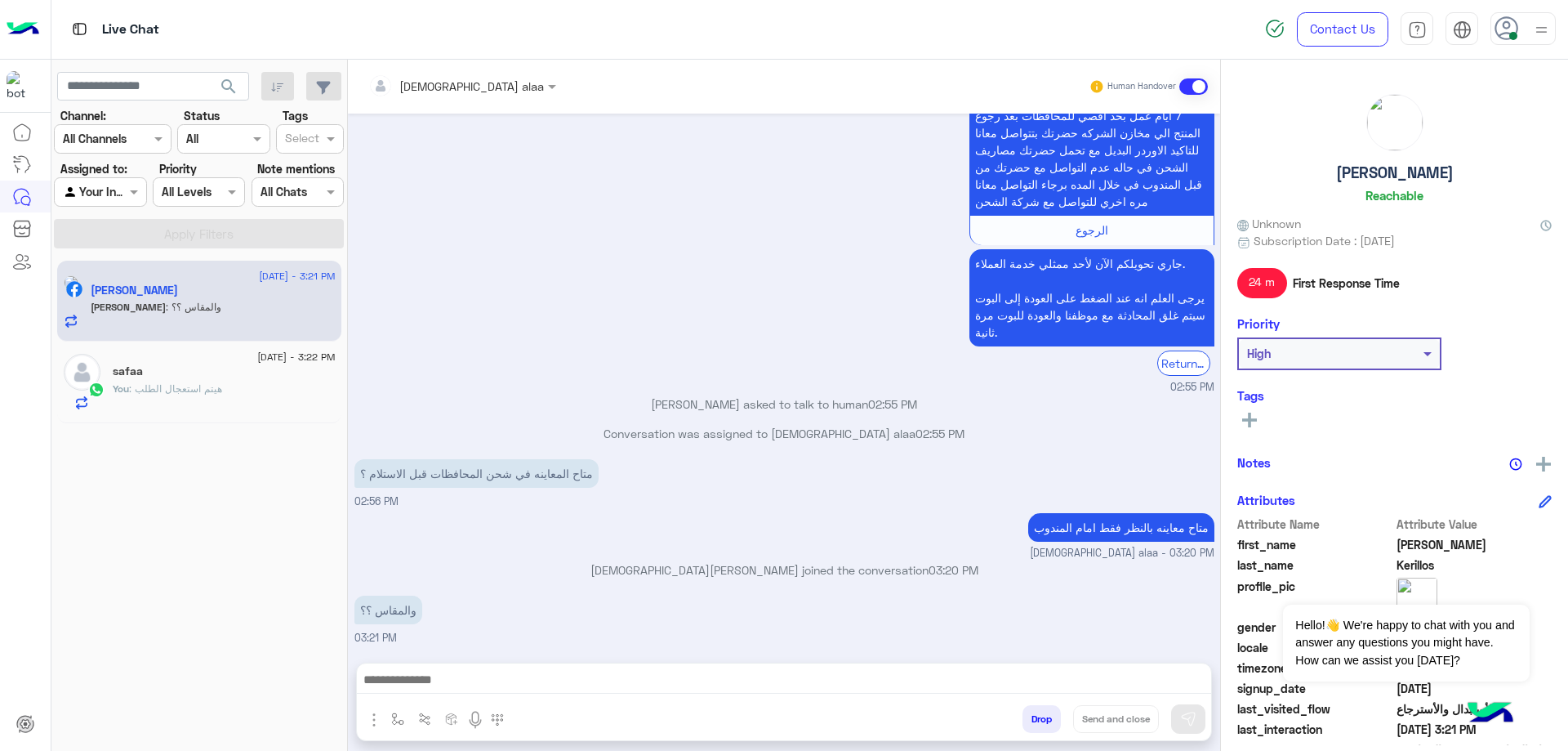
click at [449, 668] on div at bounding box center [783, 683] width 854 height 41
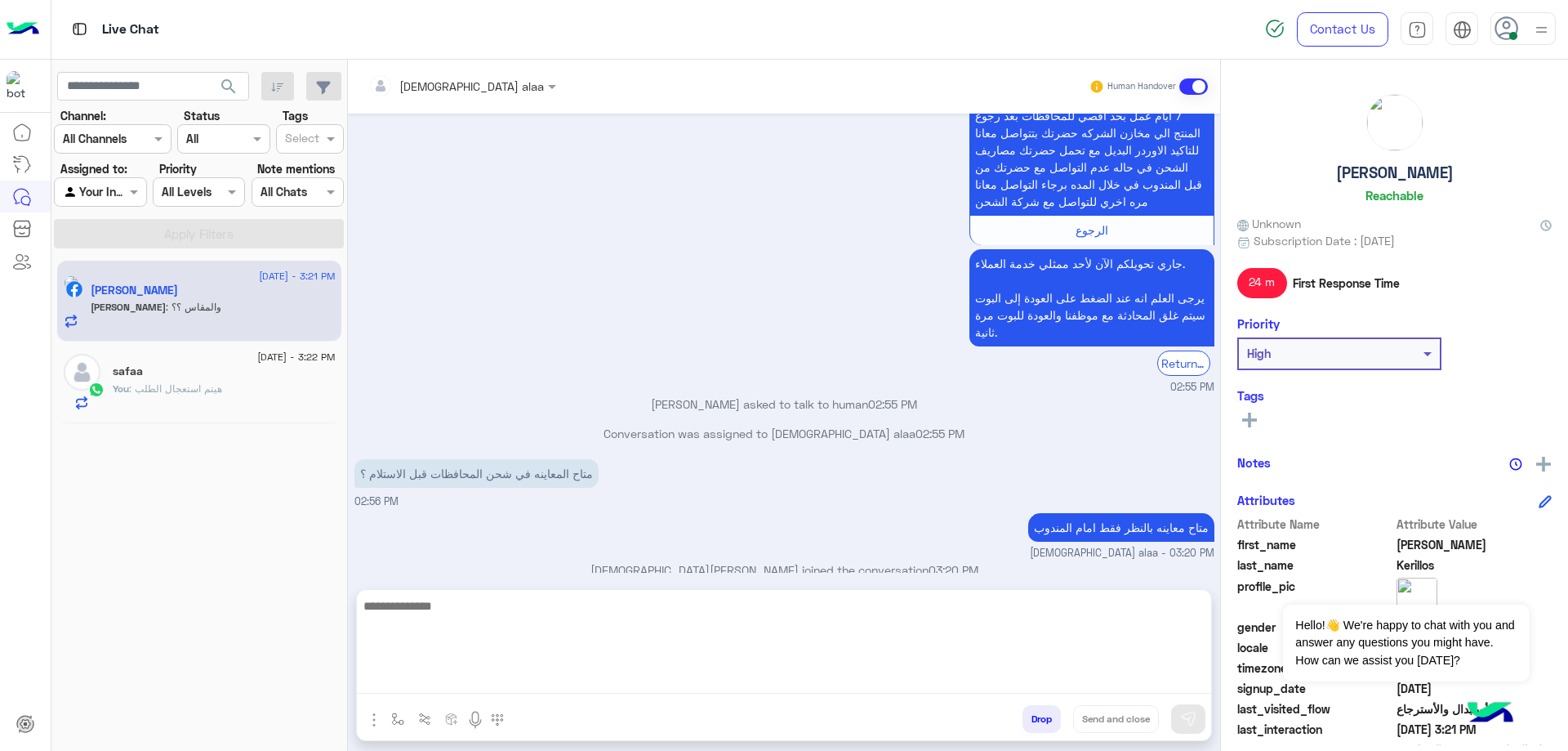
click at [449, 674] on textarea at bounding box center [783, 644] width 854 height 98
type textarea "**********"
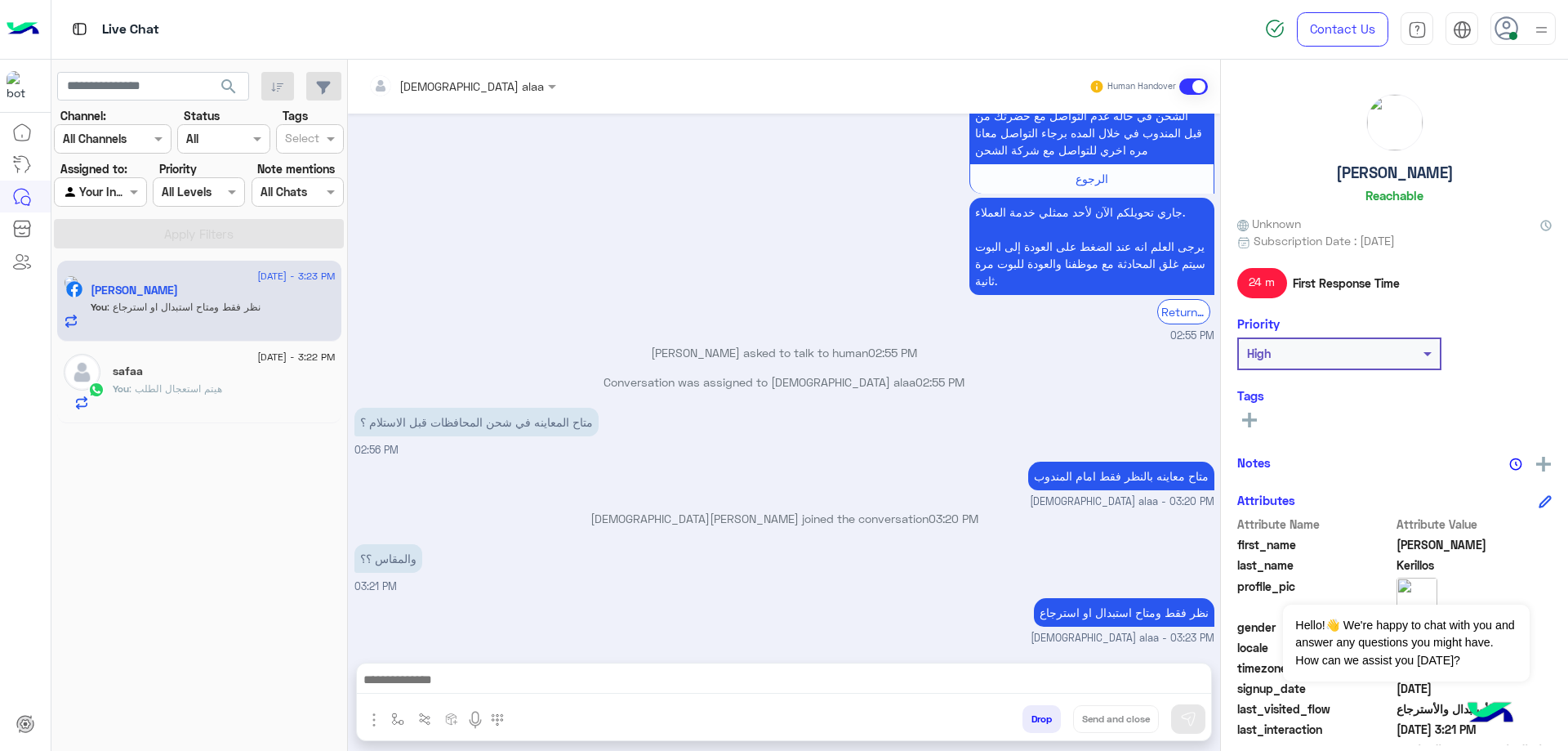
scroll to position [913, 0]
drag, startPoint x: 1316, startPoint y: 175, endPoint x: 1475, endPoint y: 172, distance: 159.0
click at [1475, 172] on div "[PERSON_NAME] Reachable" at bounding box center [1394, 152] width 314 height 115
copy h5 "[PERSON_NAME]"
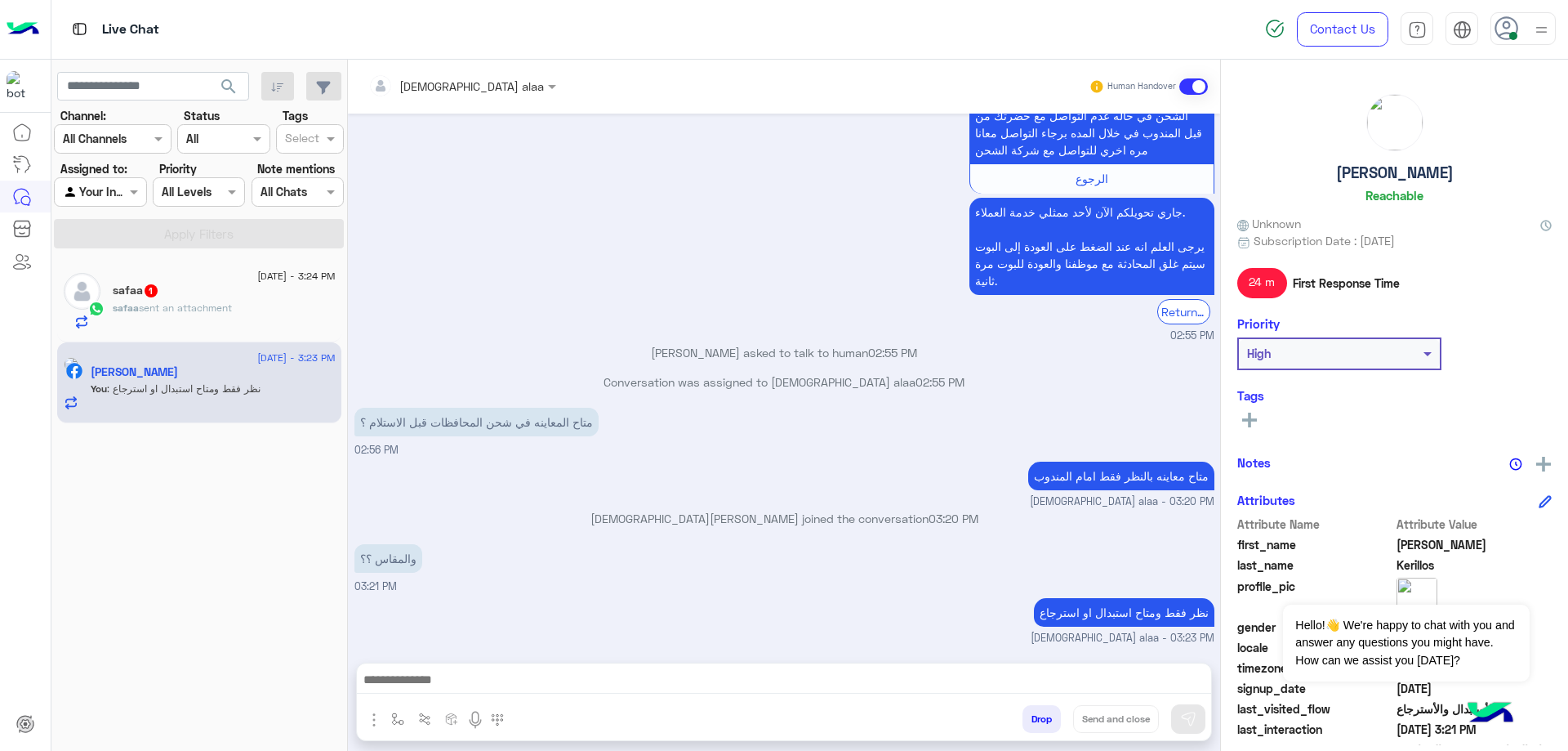
click at [189, 318] on div "safaa sent an attachment" at bounding box center [224, 315] width 223 height 28
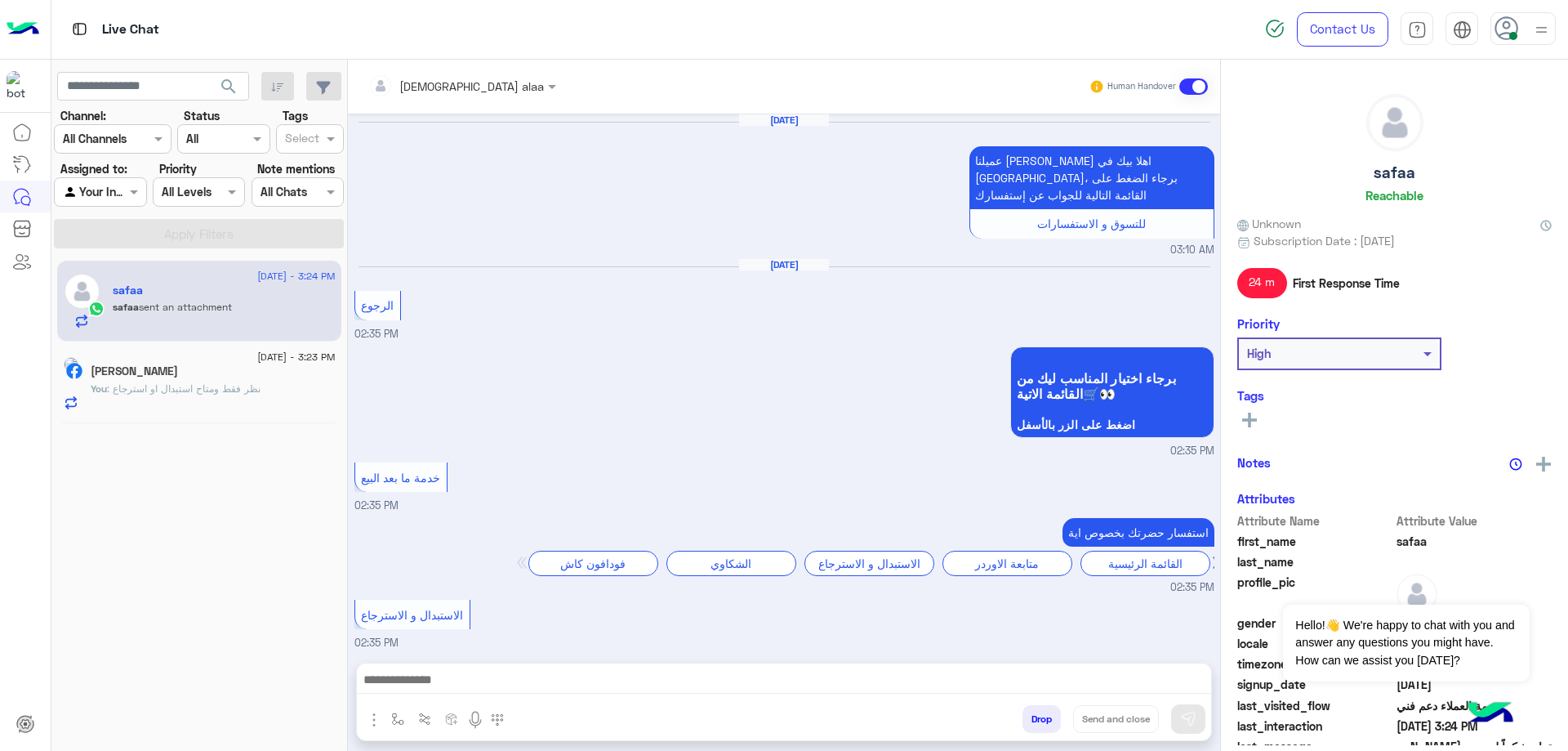
scroll to position [1212, 0]
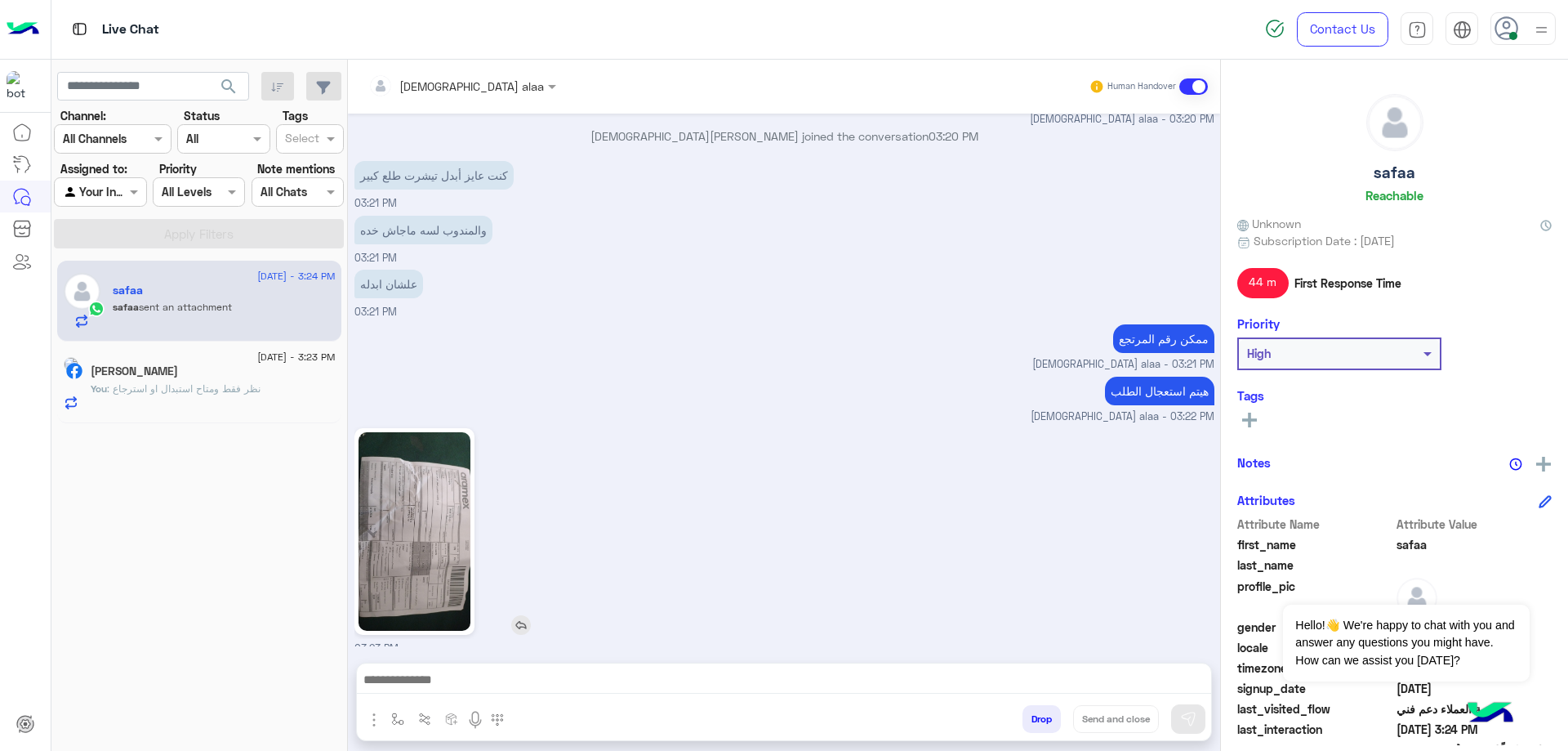
click at [417, 568] on img at bounding box center [414, 531] width 112 height 198
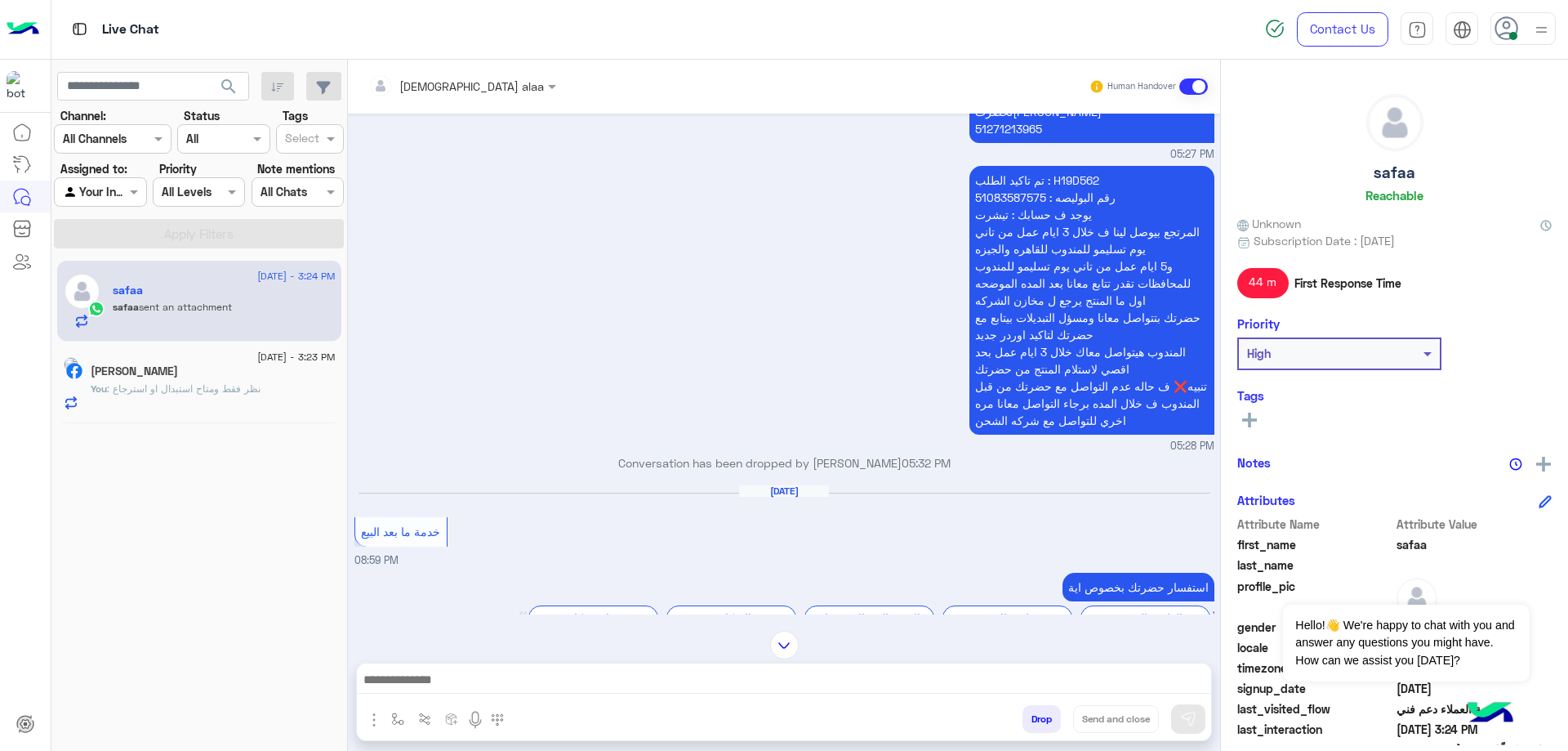
scroll to position [1232, 0]
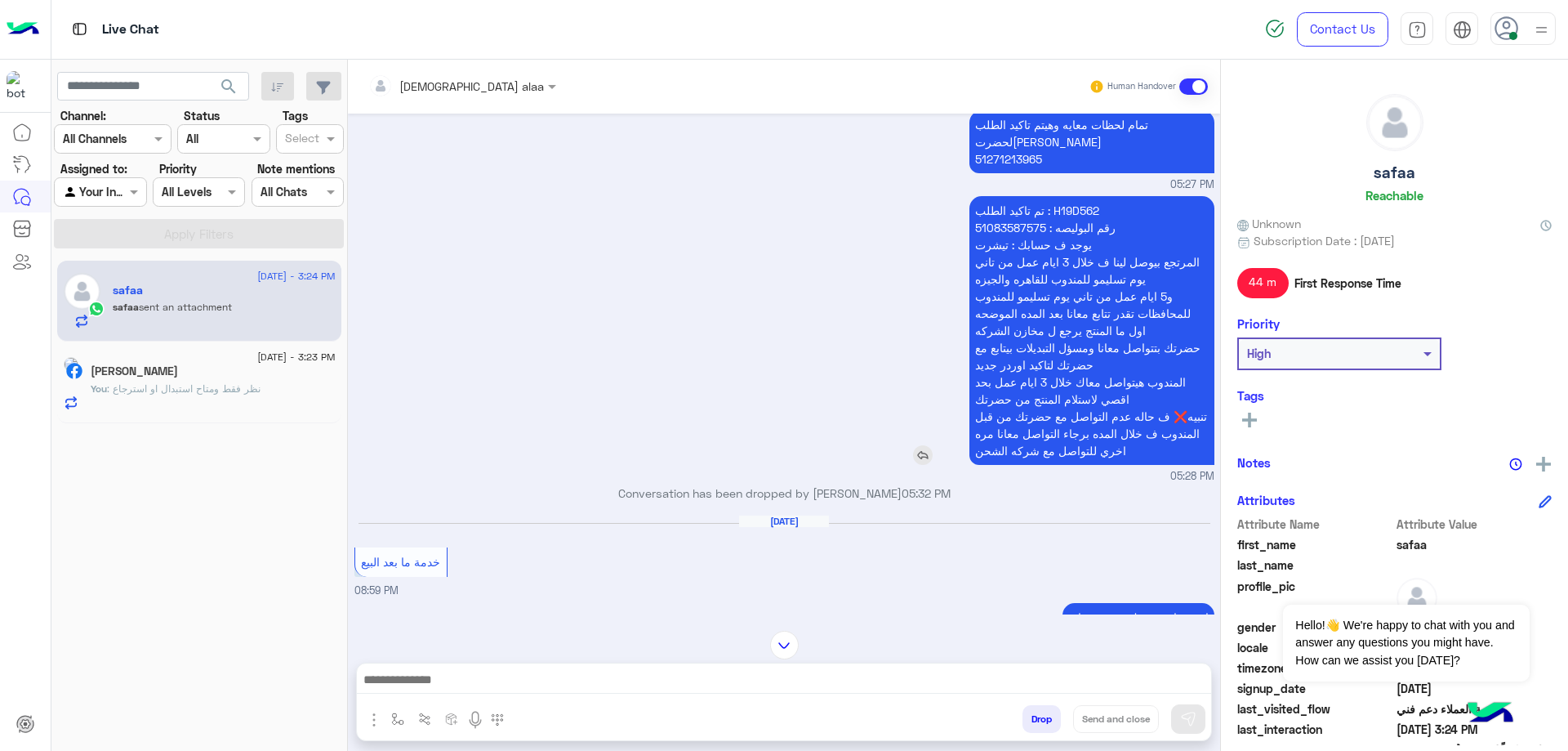
click at [1071, 196] on p "تم تاكيد الطلب : H19D562 رقم البوليصه : 51083587575 يوجد ف حسابك : تيشرت المرتج…" at bounding box center [1091, 330] width 245 height 268
copy p "H19D562"
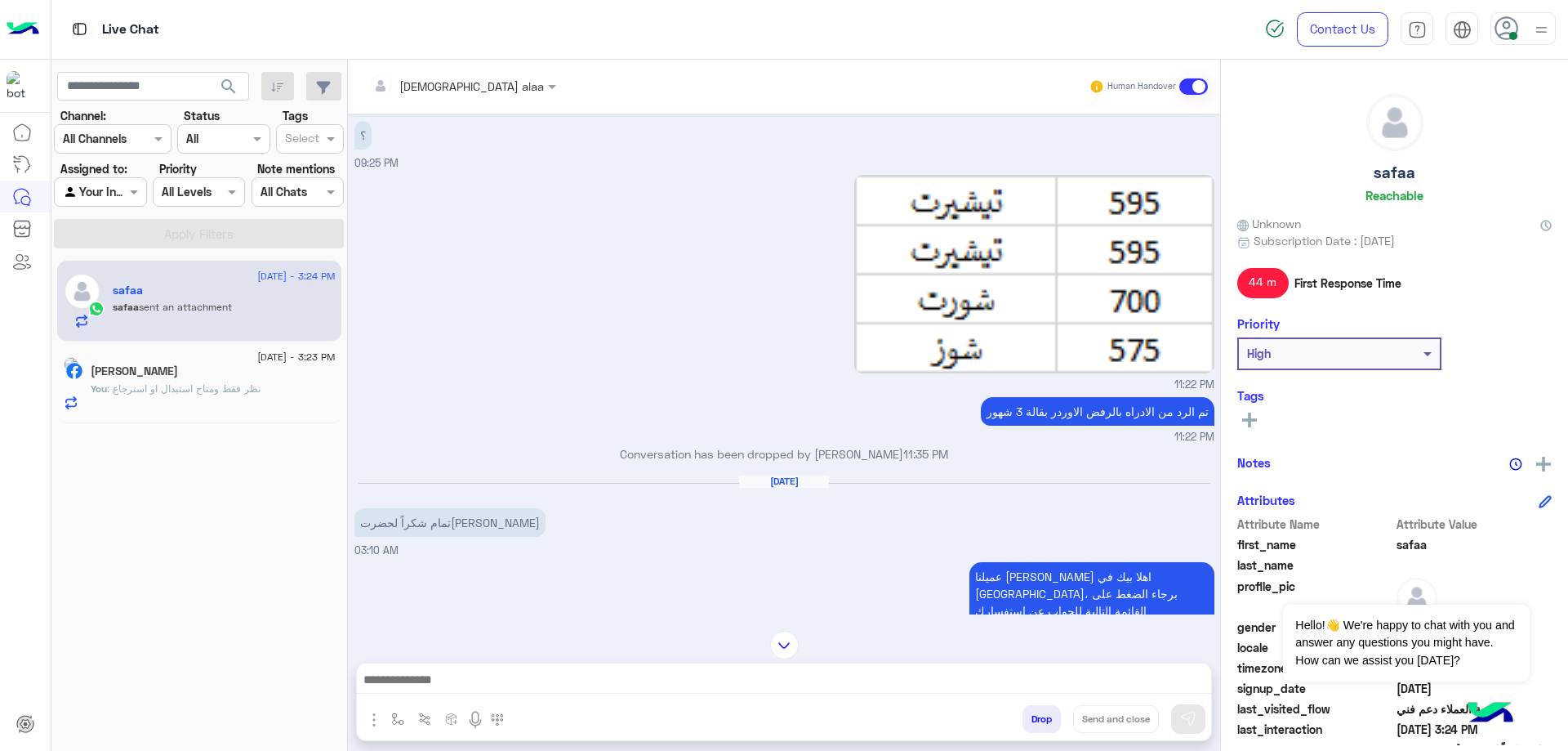
scroll to position [4499, 0]
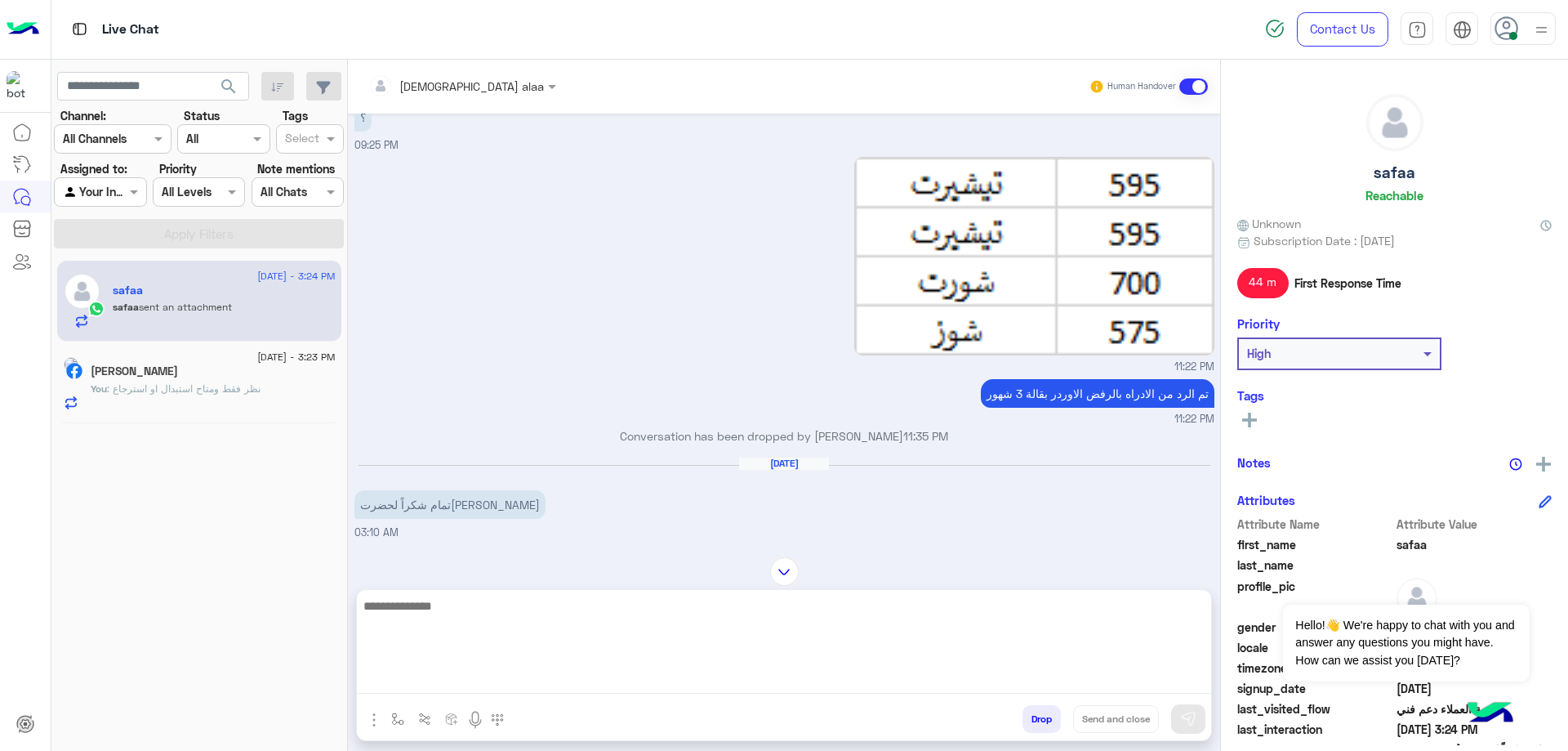
click at [742, 683] on textarea at bounding box center [783, 644] width 854 height 98
paste textarea "*******"
type textarea "**********"
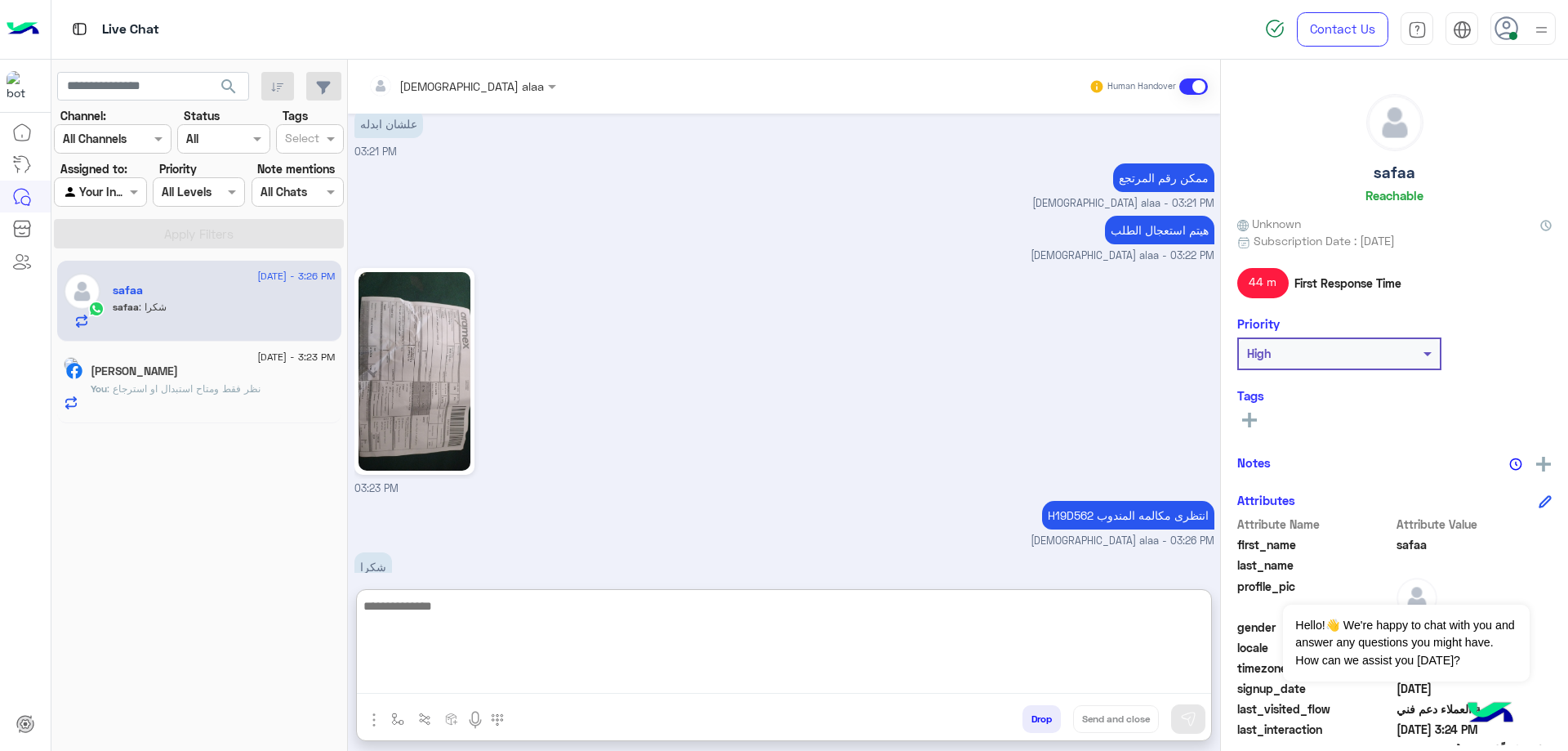
scroll to position [6277, 0]
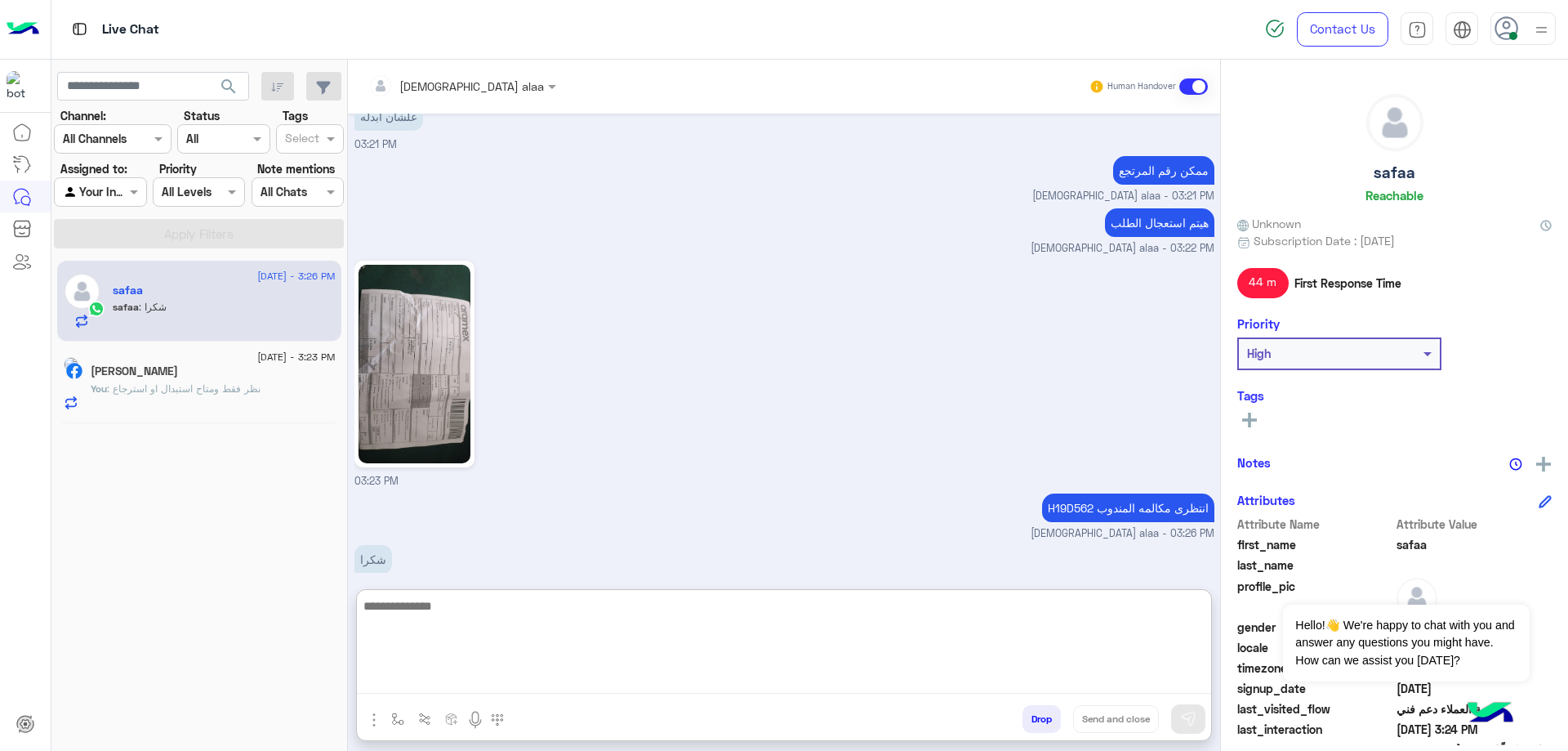
click at [707, 617] on textarea at bounding box center [783, 644] width 854 height 98
type textarea "****"
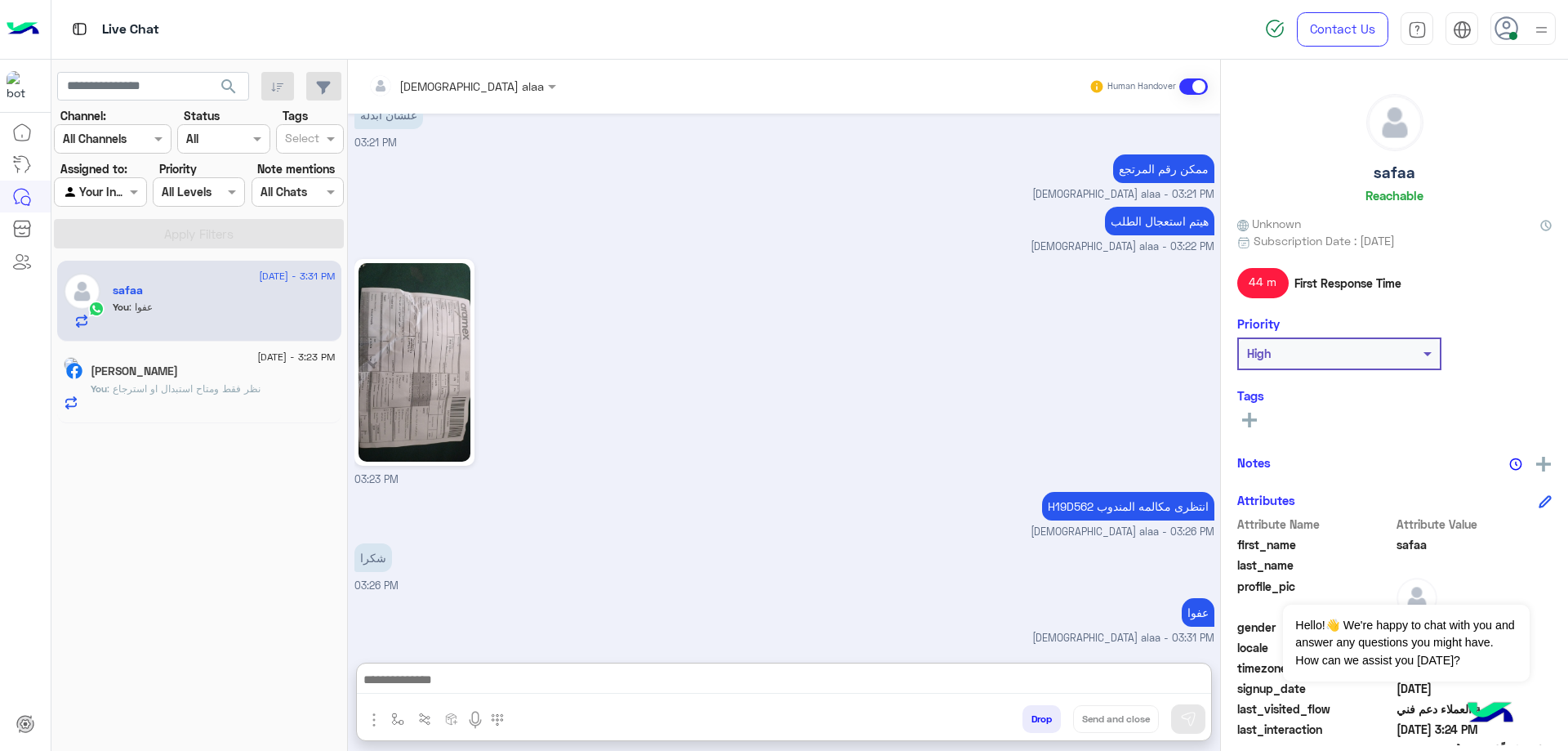
click at [1043, 725] on button "Drop" at bounding box center [1041, 718] width 38 height 28
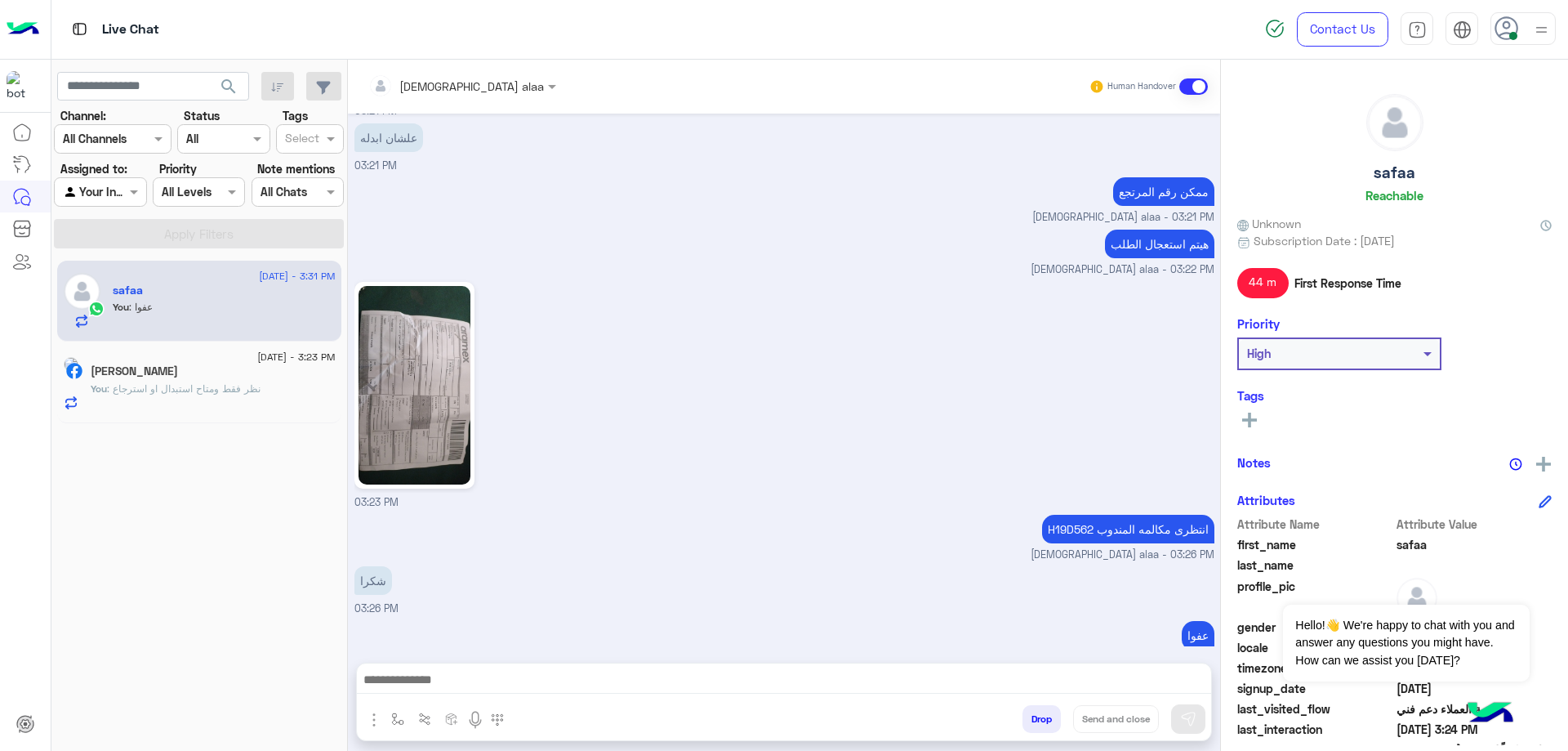
scroll to position [6286, 0]
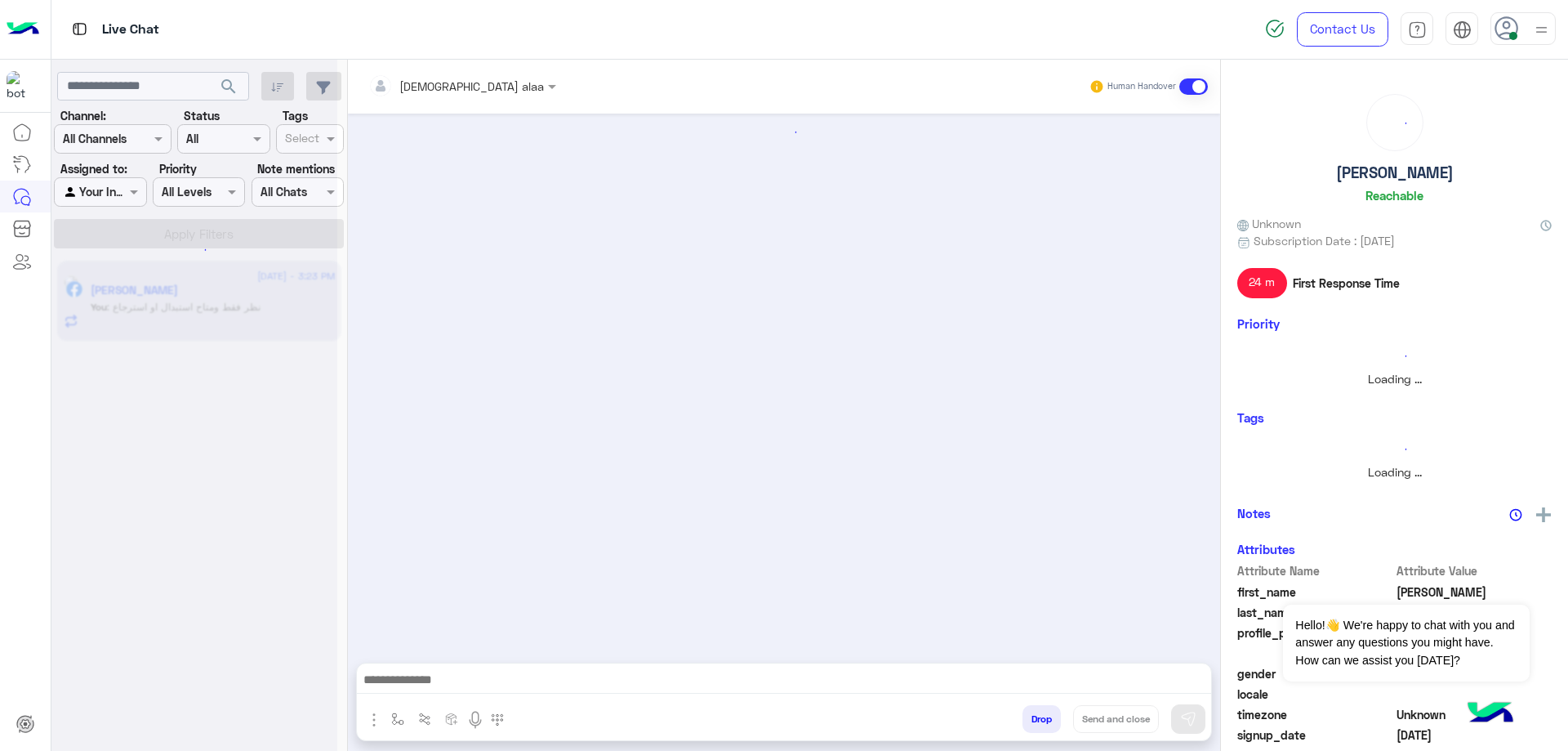
scroll to position [913, 0]
